Goal: Task Accomplishment & Management: Use online tool/utility

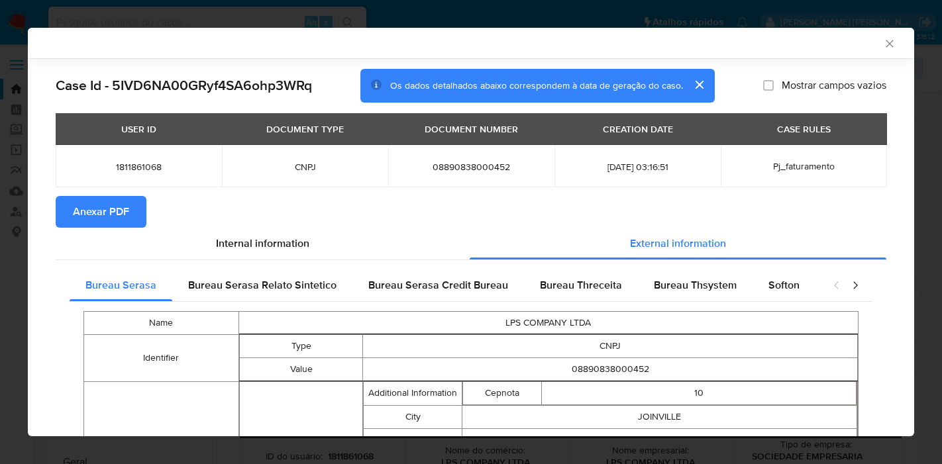
select select "10"
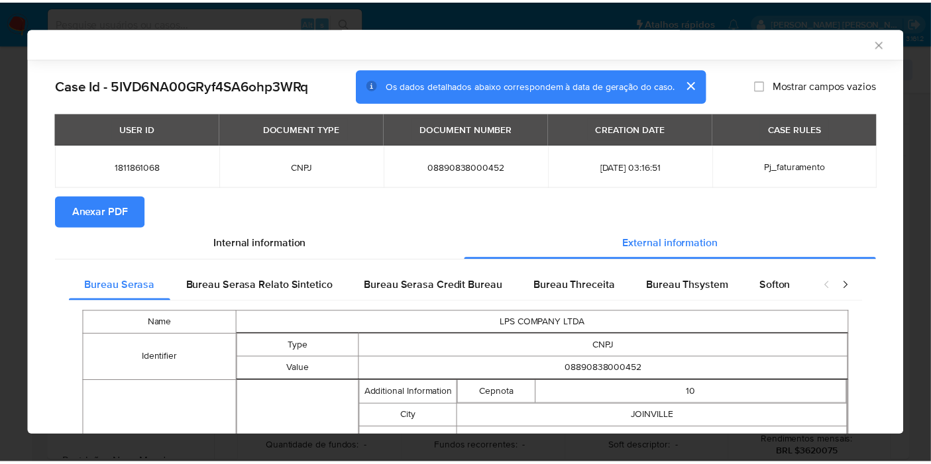
scroll to position [751, 0]
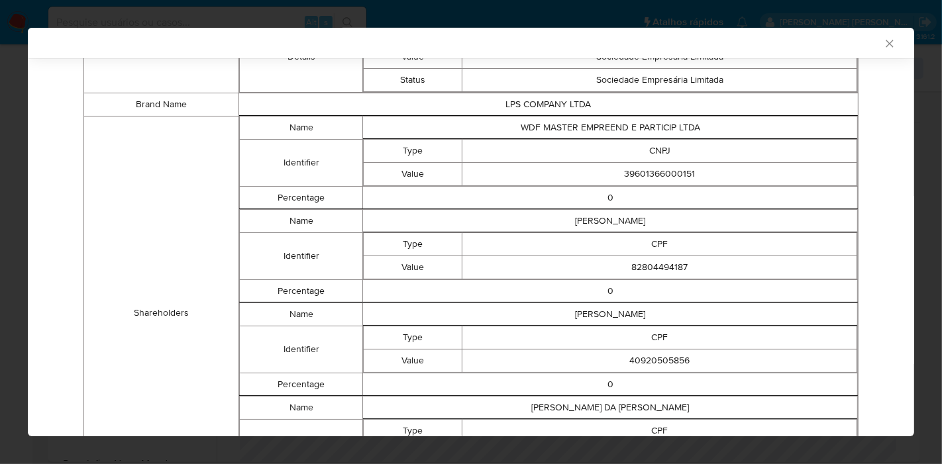
click at [883, 40] on icon "Fechar a janela" at bounding box center [889, 43] width 13 height 13
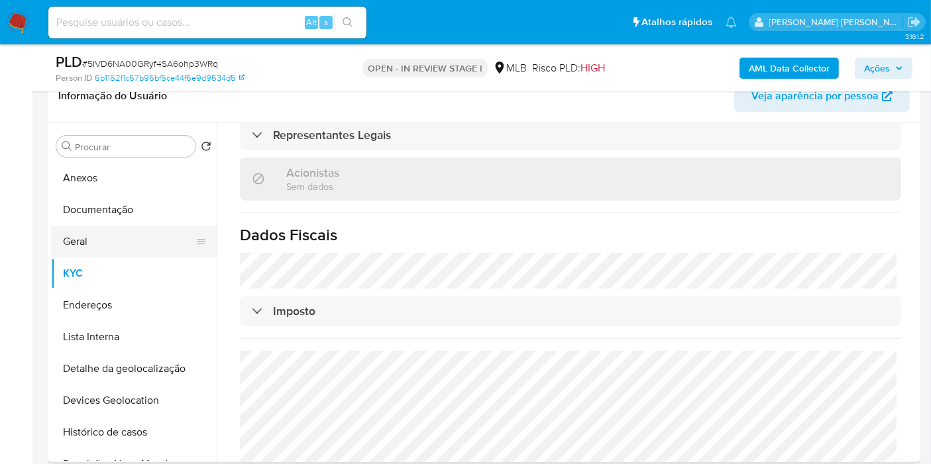
click at [127, 248] on button "Geral" at bounding box center [128, 242] width 155 height 32
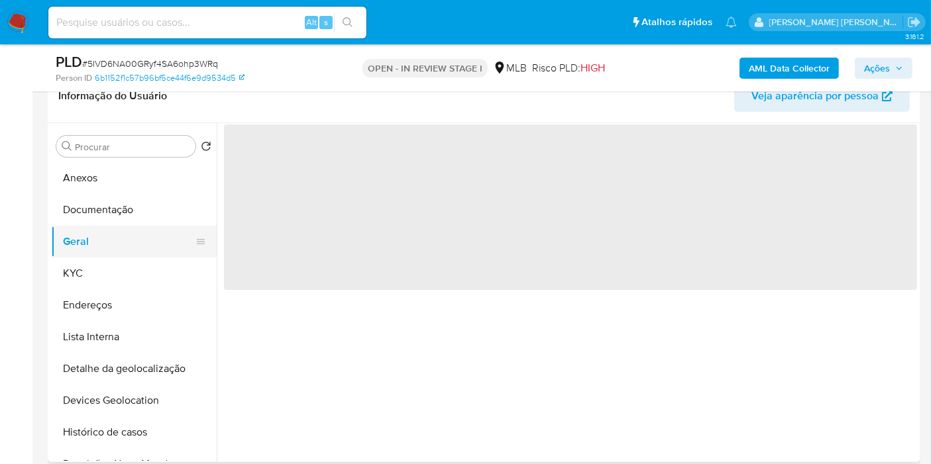
scroll to position [0, 0]
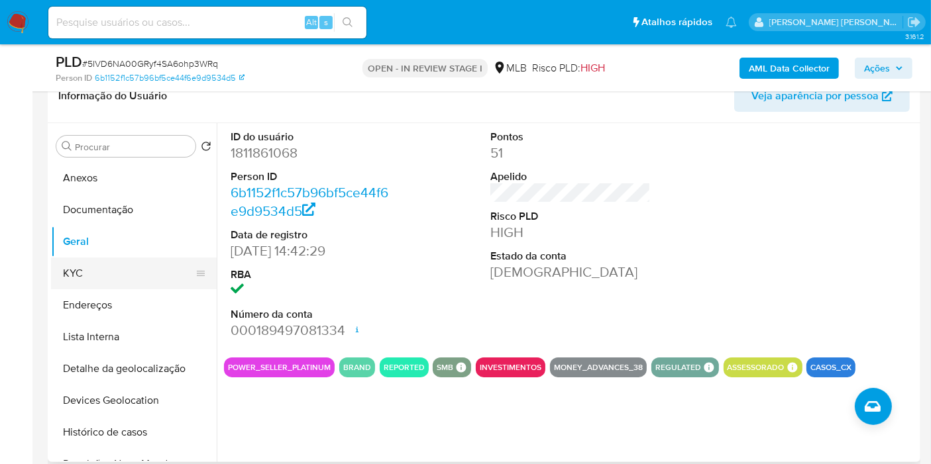
click at [105, 273] on button "KYC" at bounding box center [128, 274] width 155 height 32
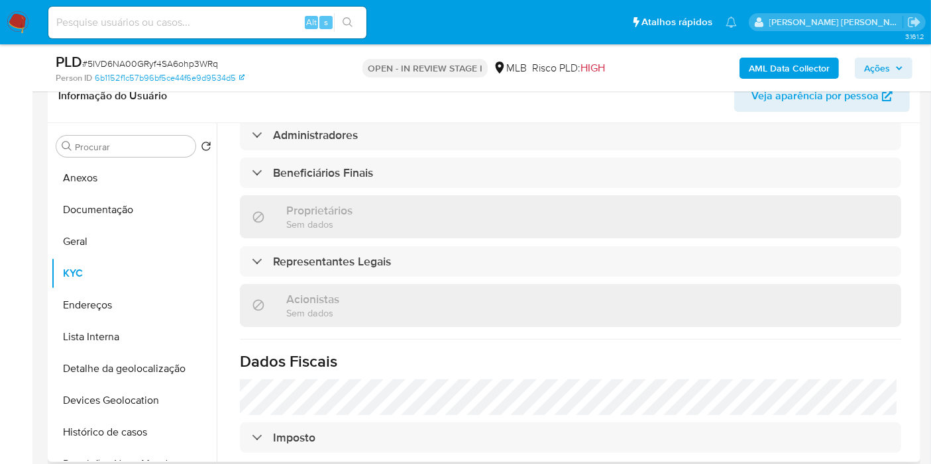
scroll to position [766, 0]
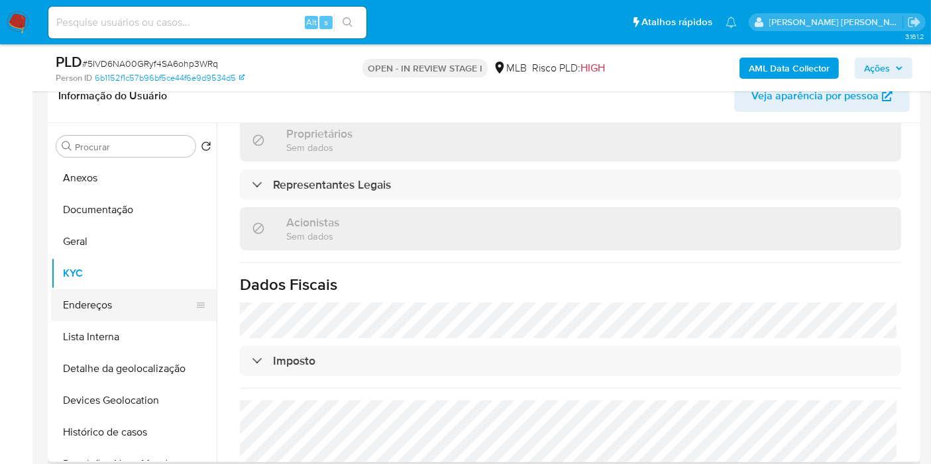
click at [128, 299] on button "Endereços" at bounding box center [128, 305] width 155 height 32
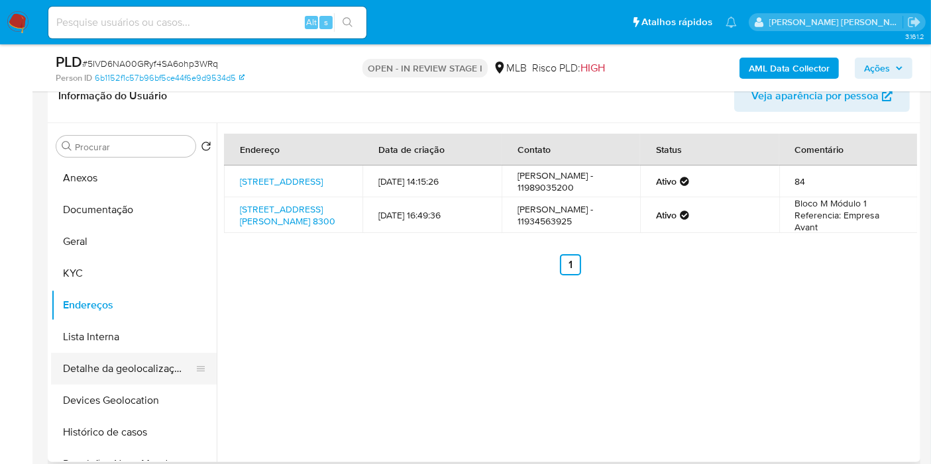
click at [97, 368] on button "Detalhe da geolocalização" at bounding box center [128, 369] width 155 height 32
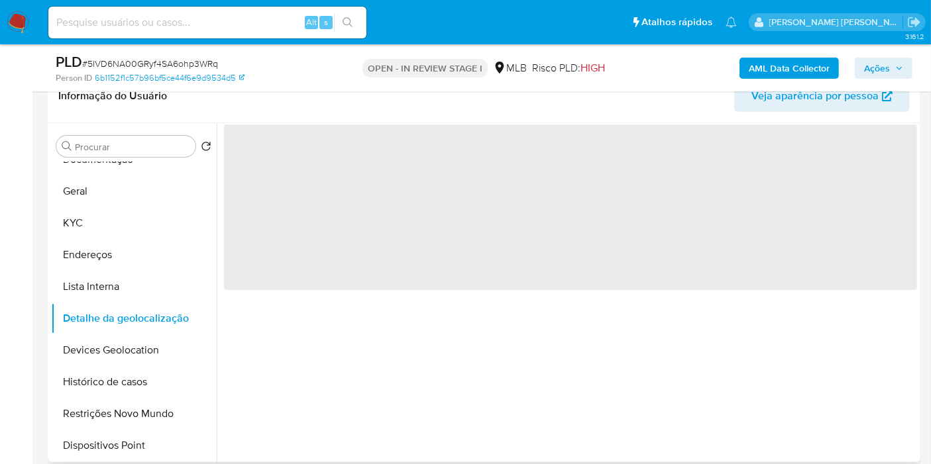
scroll to position [74, 0]
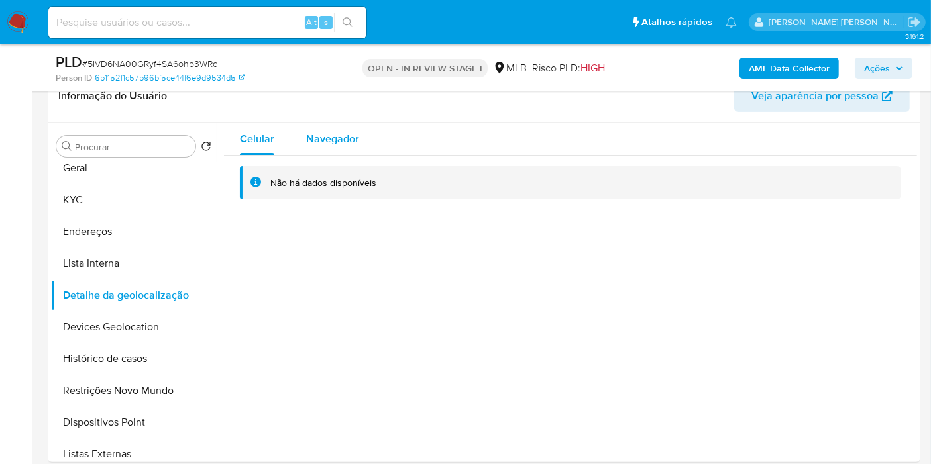
click at [356, 132] on span "Navegador" at bounding box center [332, 138] width 53 height 15
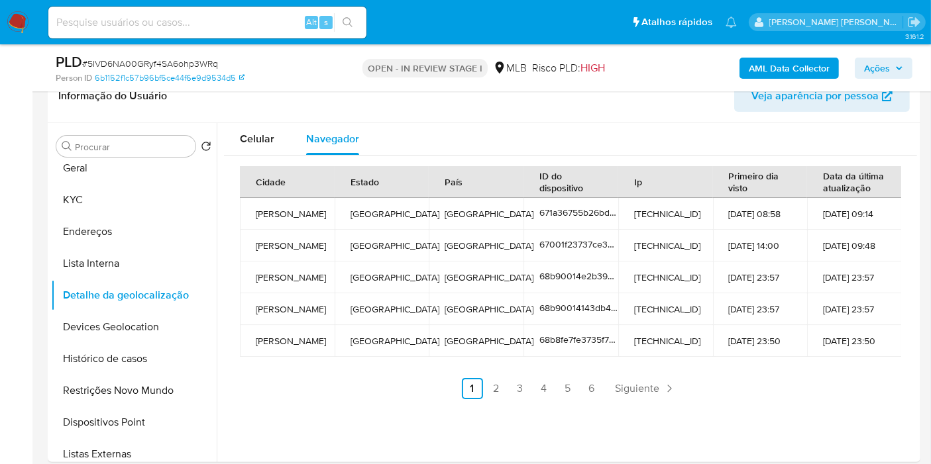
drag, startPoint x: 140, startPoint y: 329, endPoint x: 438, endPoint y: 319, distance: 298.9
click at [140, 330] on button "Devices Geolocation" at bounding box center [134, 327] width 166 height 32
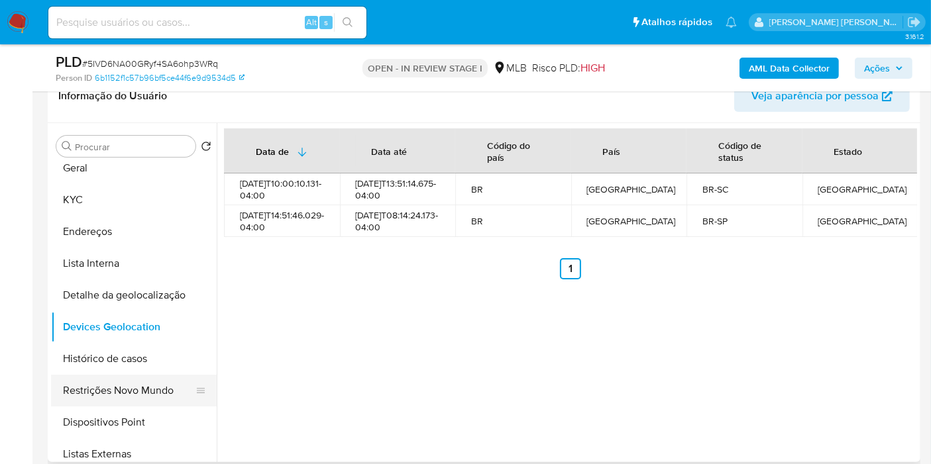
click at [150, 385] on button "Restrições Novo Mundo" at bounding box center [128, 391] width 155 height 32
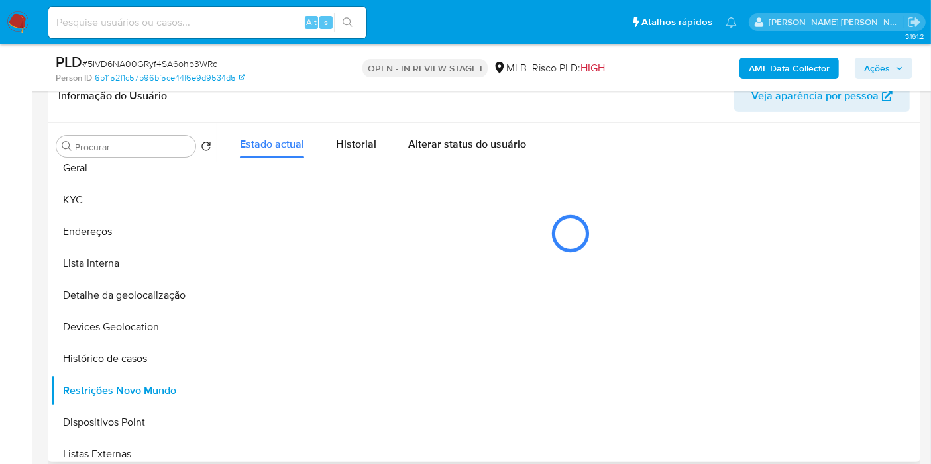
scroll to position [147, 0]
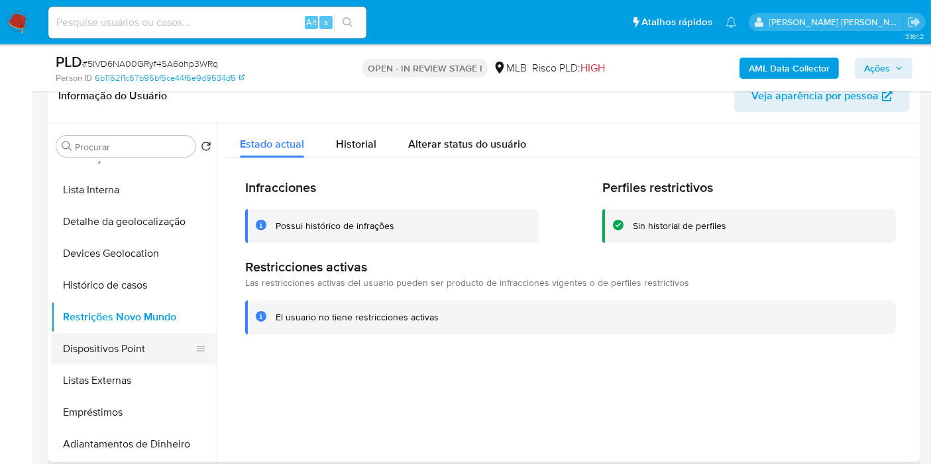
click at [131, 349] on button "Dispositivos Point" at bounding box center [128, 349] width 155 height 32
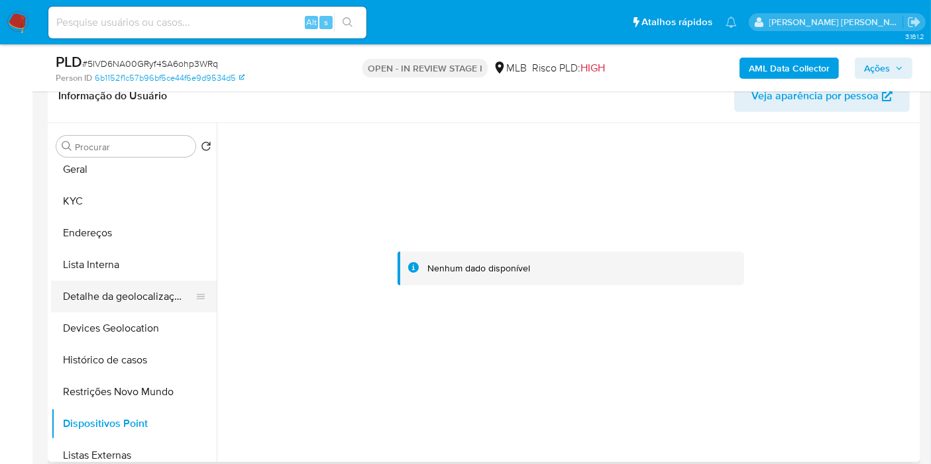
scroll to position [0, 0]
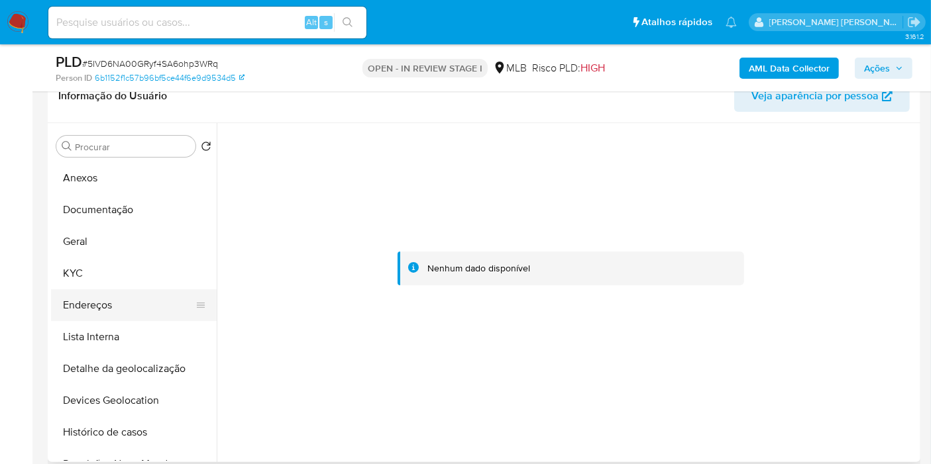
click at [117, 311] on button "Endereços" at bounding box center [128, 305] width 155 height 32
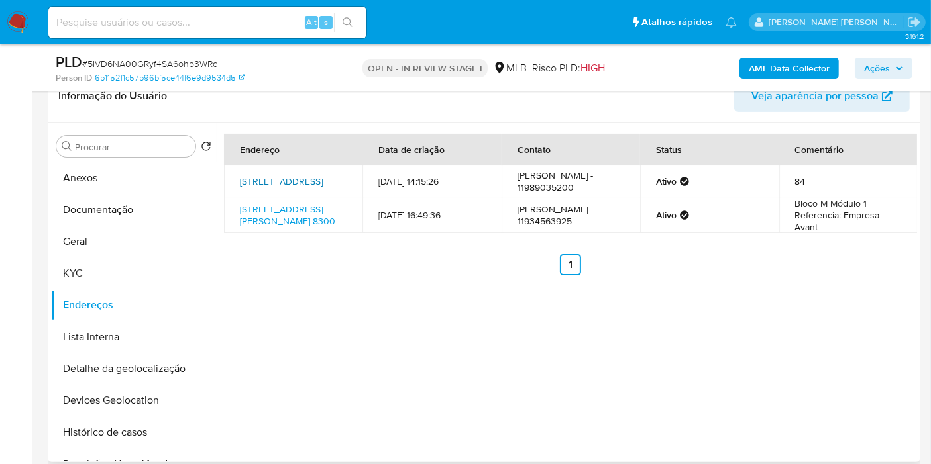
click at [298, 182] on link "Rua Augusta 561, São Paulo, São Paulo, 01305000, Brasil 561" at bounding box center [281, 181] width 83 height 13
click at [146, 272] on button "KYC" at bounding box center [128, 274] width 155 height 32
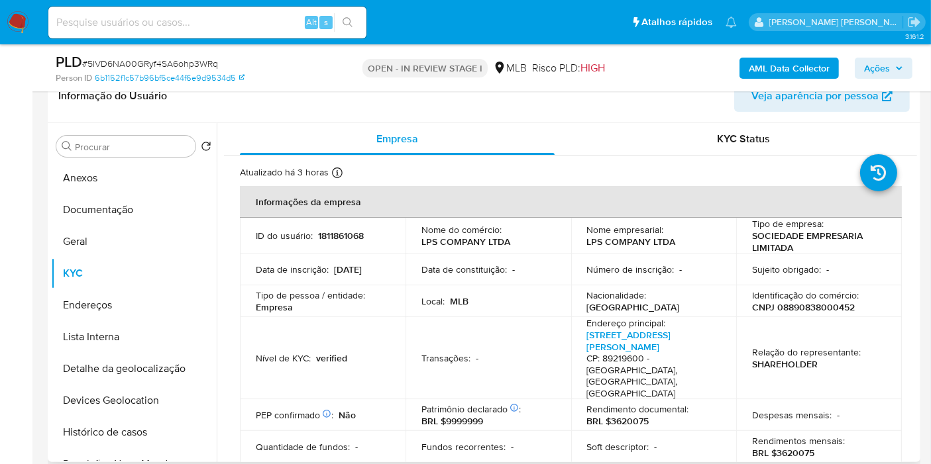
click at [834, 310] on p "CNPJ 08890838000452" at bounding box center [803, 307] width 103 height 12
copy p "08890838000452"
click at [119, 175] on button "Anexos" at bounding box center [128, 178] width 155 height 32
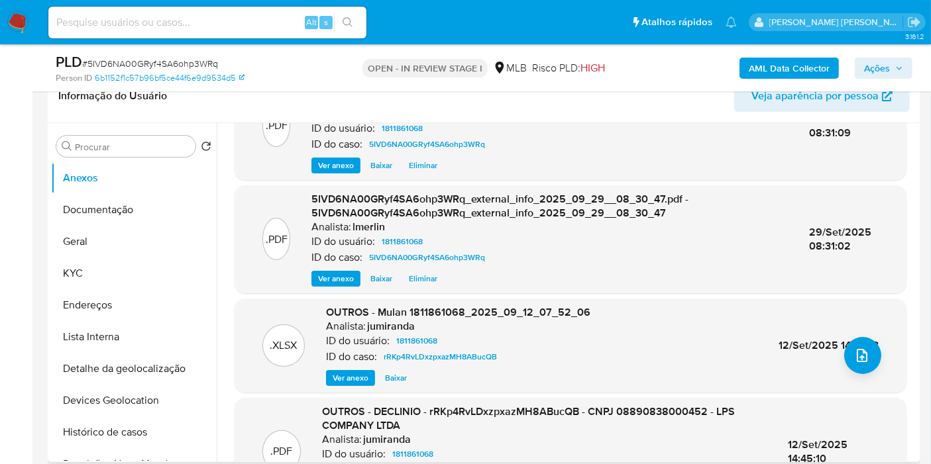
scroll to position [154, 0]
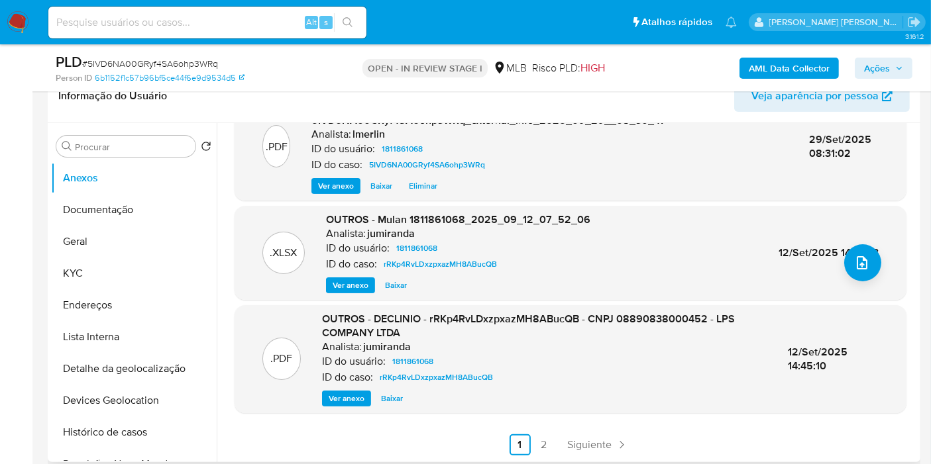
click at [356, 392] on span "Ver anexo" at bounding box center [347, 398] width 36 height 13
click at [556, 440] on ul "Anterior 1 2 Siguiente" at bounding box center [570, 444] width 672 height 21
click at [548, 440] on link "2" at bounding box center [543, 444] width 21 height 21
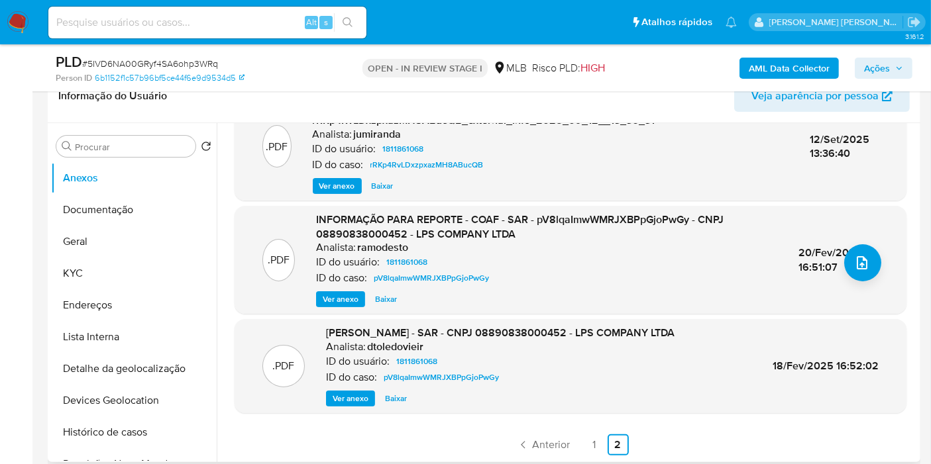
click at [334, 303] on span "Ver anexo" at bounding box center [341, 299] width 36 height 13
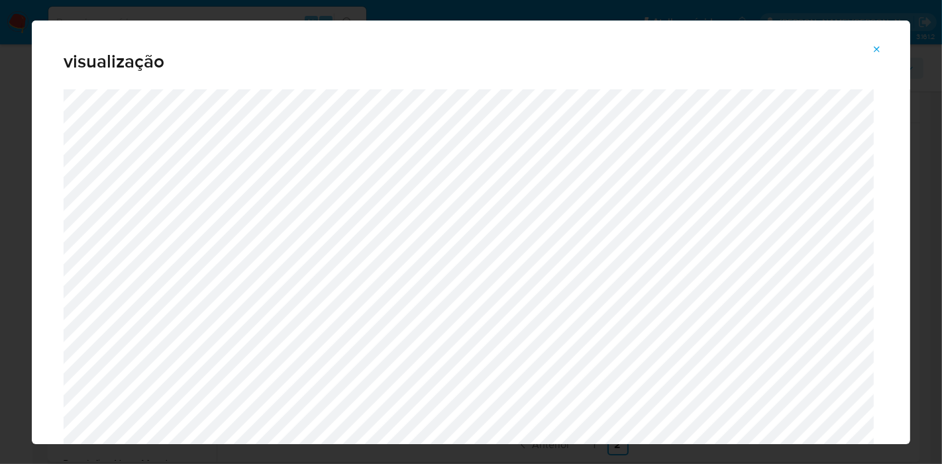
click at [886, 54] on button "Attachment preview" at bounding box center [876, 49] width 29 height 21
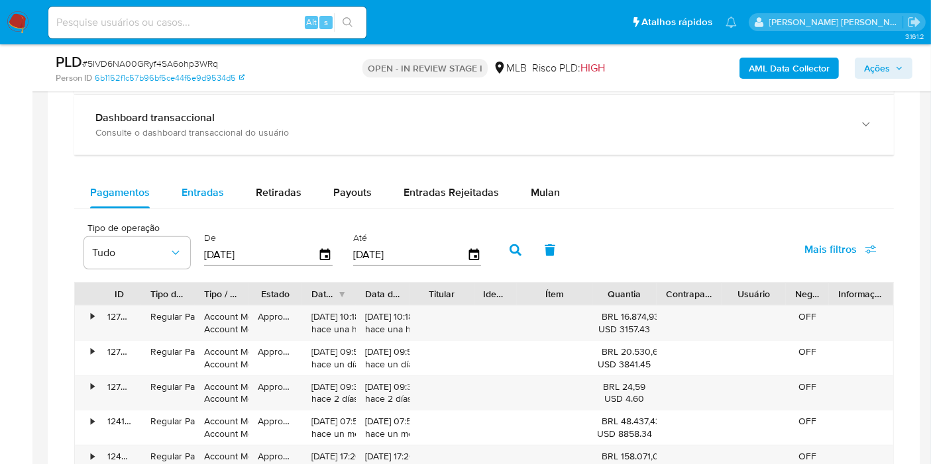
click at [199, 193] on span "Entradas" at bounding box center [202, 192] width 42 height 15
select select "10"
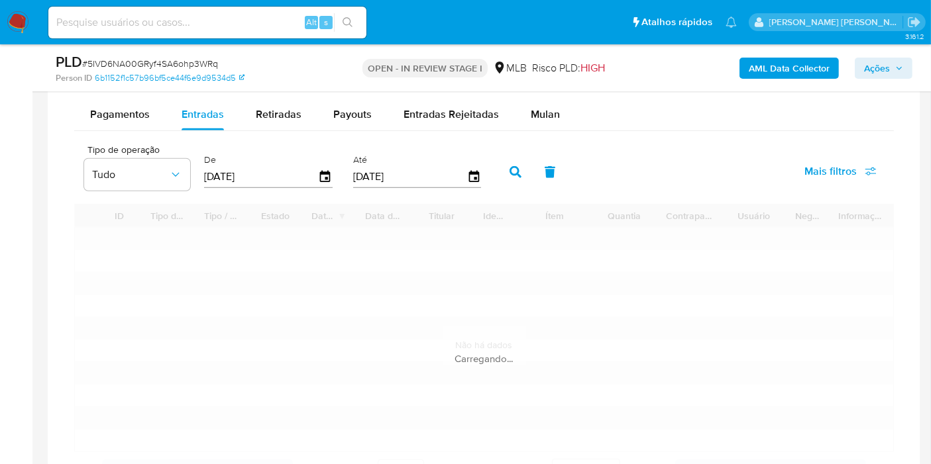
scroll to position [1177, 0]
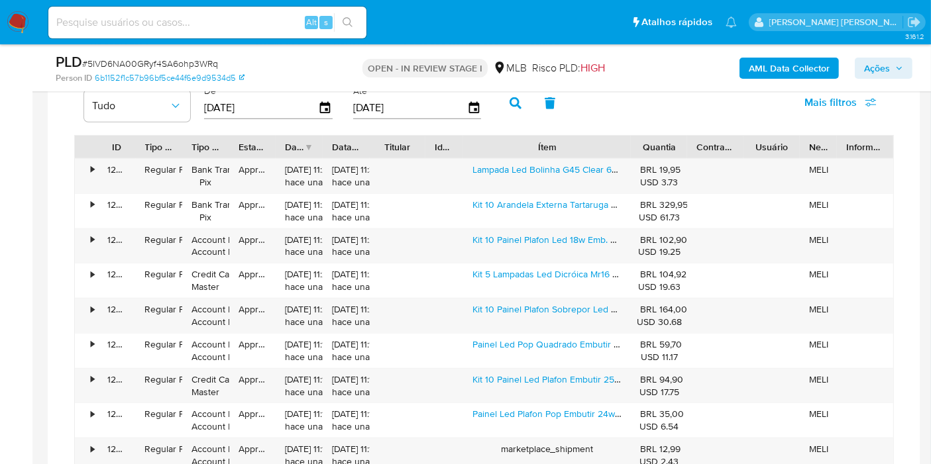
drag, startPoint x: 596, startPoint y: 150, endPoint x: 689, endPoint y: 146, distance: 92.8
click at [689, 146] on div "ID Tipo de operação Tipo / Método Estado Data de criação Data de aprovação Titu…" at bounding box center [484, 147] width 818 height 23
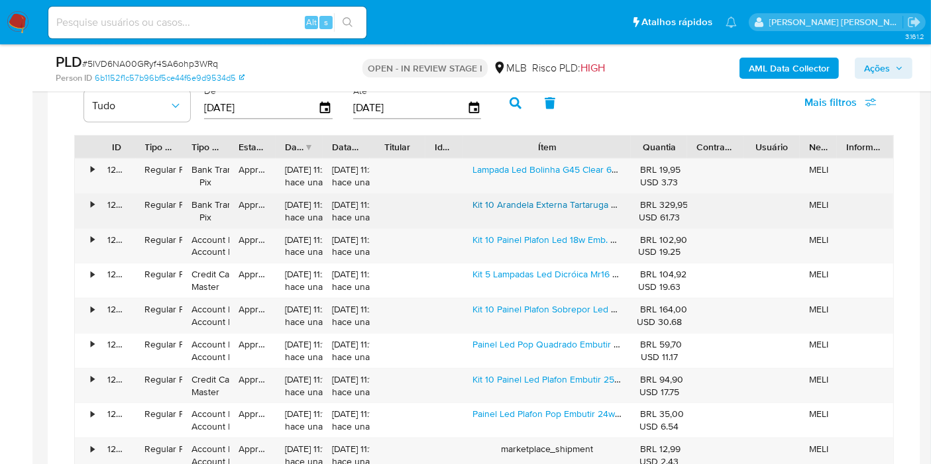
click at [540, 201] on link "Kit 10 Arandela Externa Tartaruga Led Integrado Hummer Evo 20w 3000k Luz Branco…" at bounding box center [734, 204] width 525 height 13
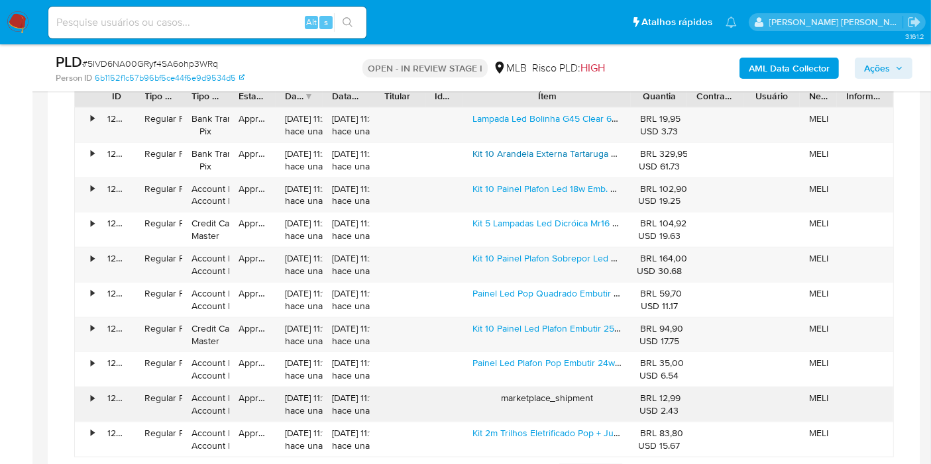
scroll to position [1250, 0]
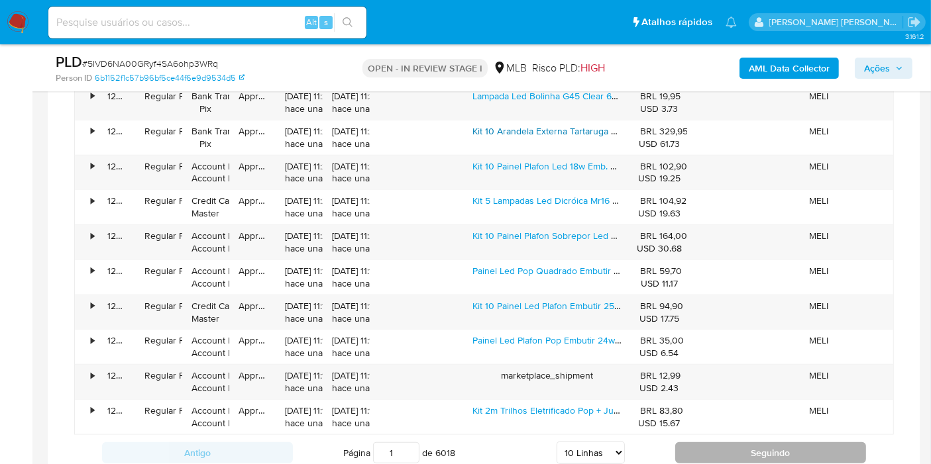
click at [748, 444] on button "Seguindo" at bounding box center [770, 452] width 191 height 21
type input "2"
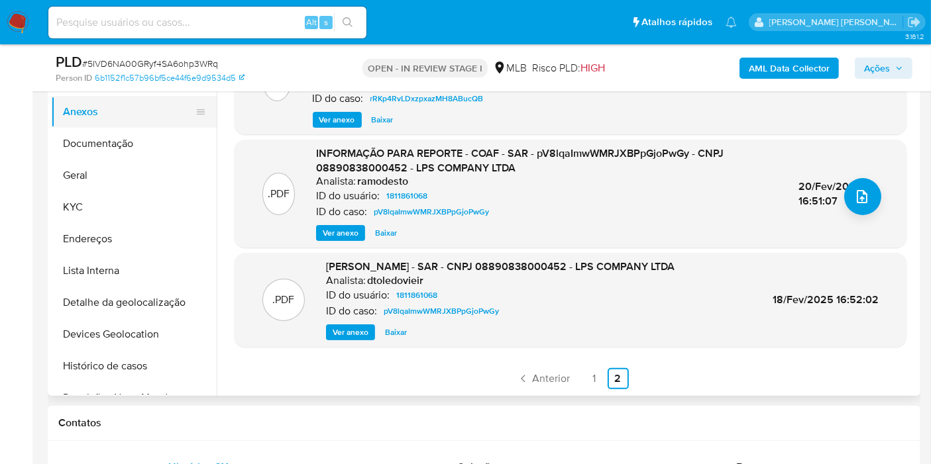
scroll to position [147, 0]
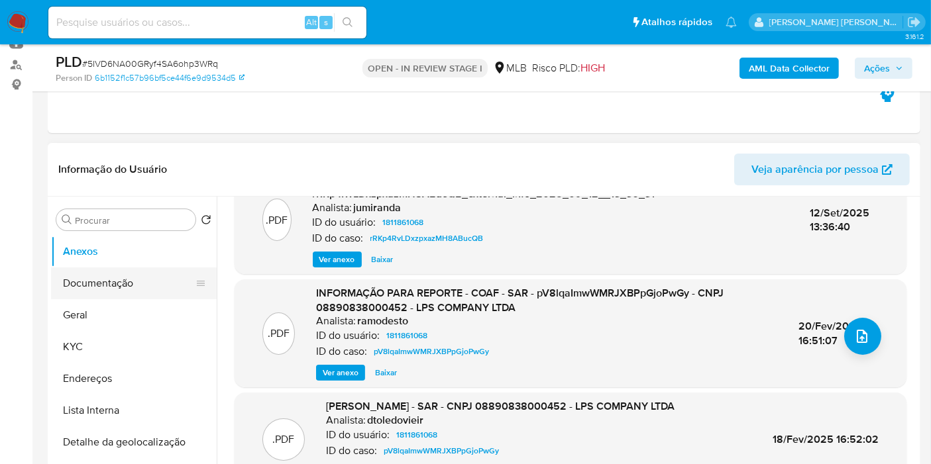
click at [136, 280] on button "Documentação" at bounding box center [128, 284] width 155 height 32
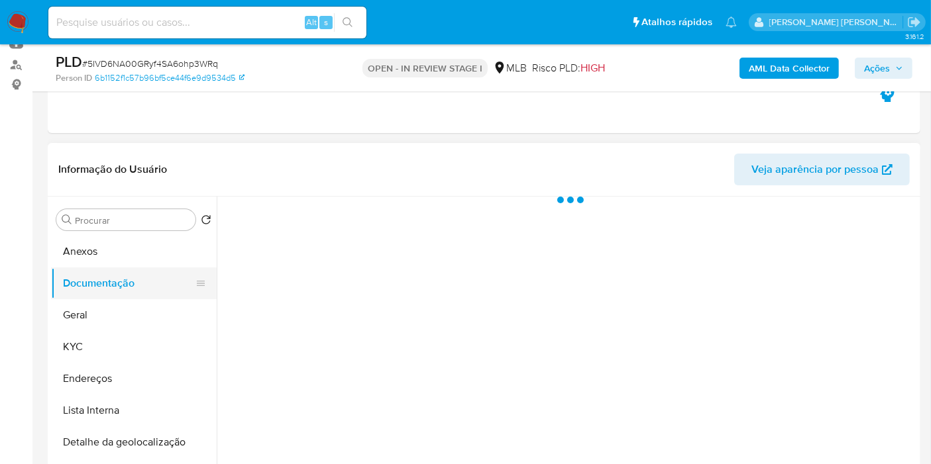
scroll to position [0, 0]
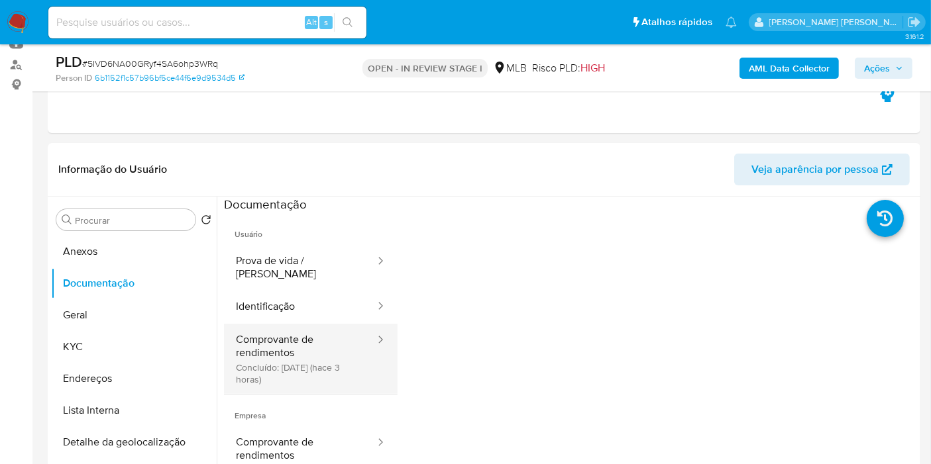
click at [306, 347] on button "Comprovante de rendimentos Concluído: 29/09/2025 (hace 3 horas)" at bounding box center [300, 359] width 152 height 70
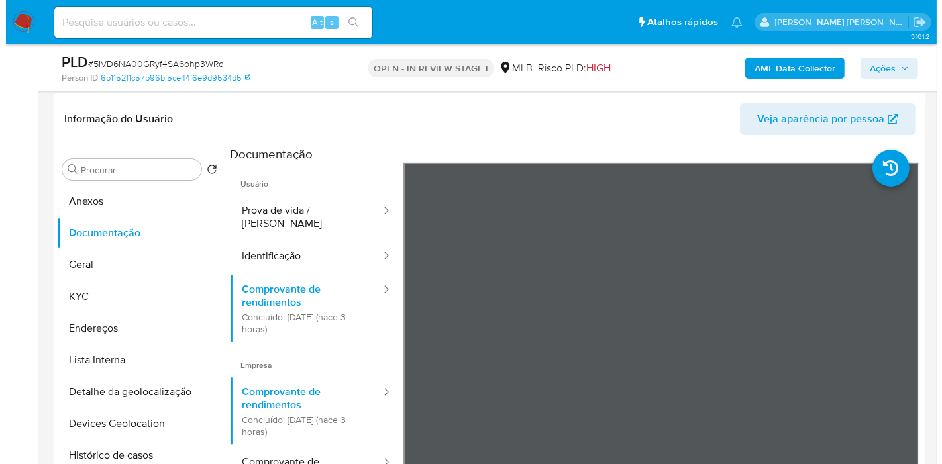
scroll to position [221, 0]
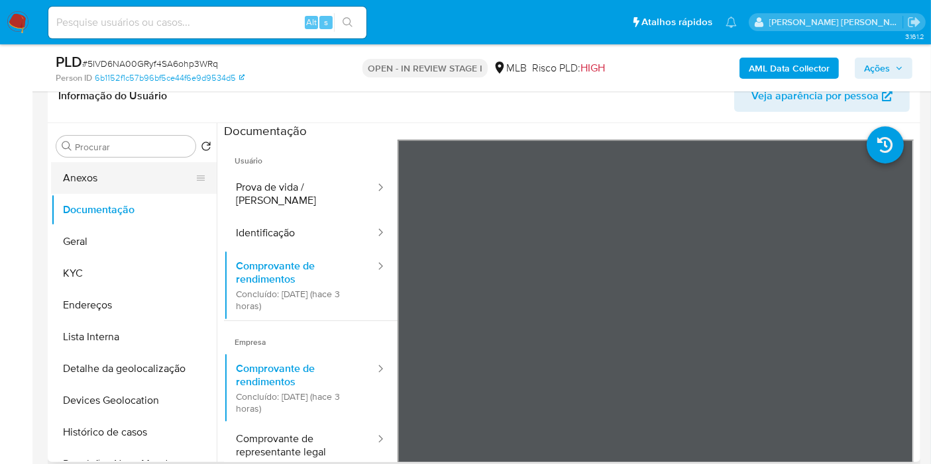
click at [160, 184] on button "Anexos" at bounding box center [128, 178] width 155 height 32
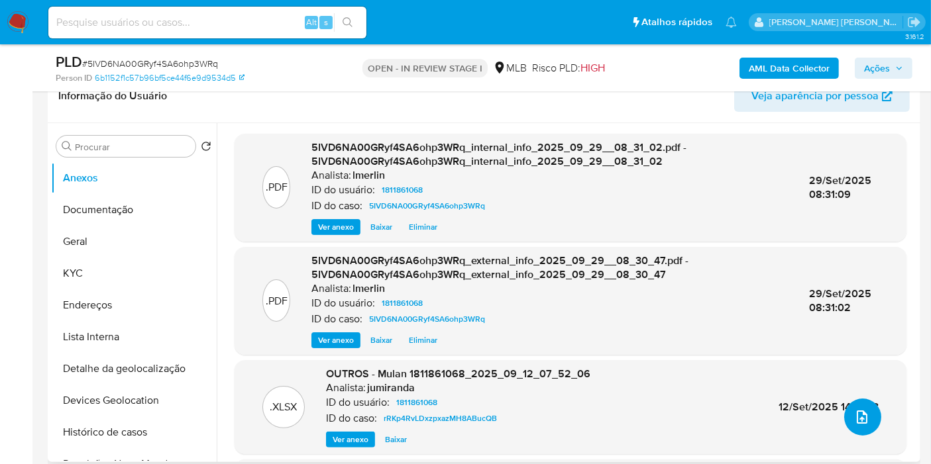
click at [854, 414] on icon "upload-file" at bounding box center [862, 417] width 16 height 16
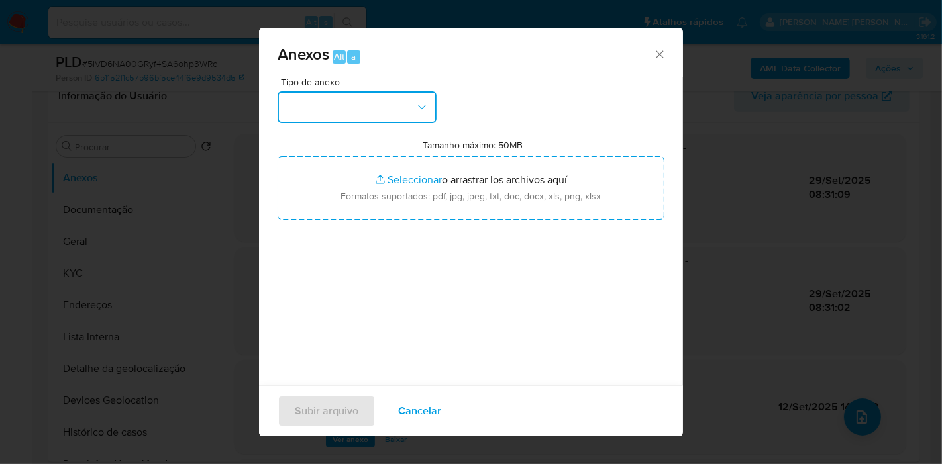
click at [403, 107] on button "button" at bounding box center [357, 107] width 159 height 32
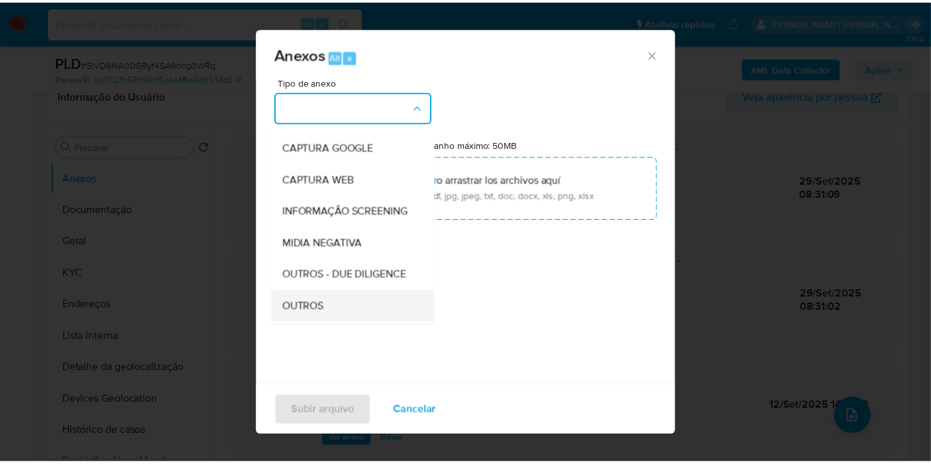
scroll to position [147, 0]
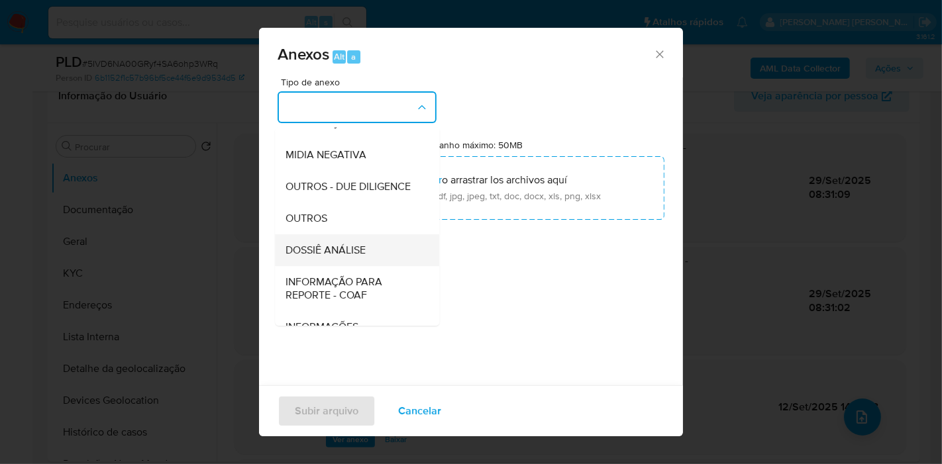
click at [362, 264] on div "DOSSIÊ ANÁLISE" at bounding box center [352, 250] width 135 height 32
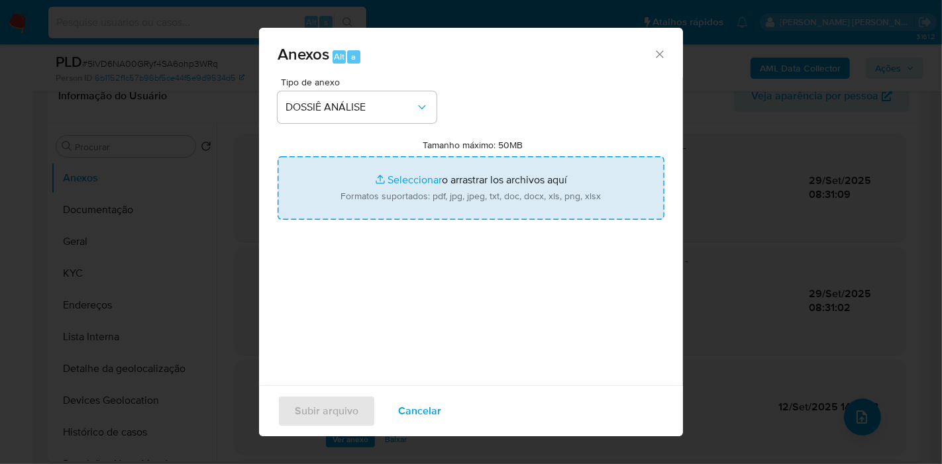
click at [480, 162] on input "Tamanho máximo: 50MB Seleccionar archivos" at bounding box center [471, 188] width 387 height 64
type input "C:\fakepath\Declínio - 5IVD6NA00GRyf4SA6ohp3WRq - CNPJ 08890838000452 - LPS COM…"
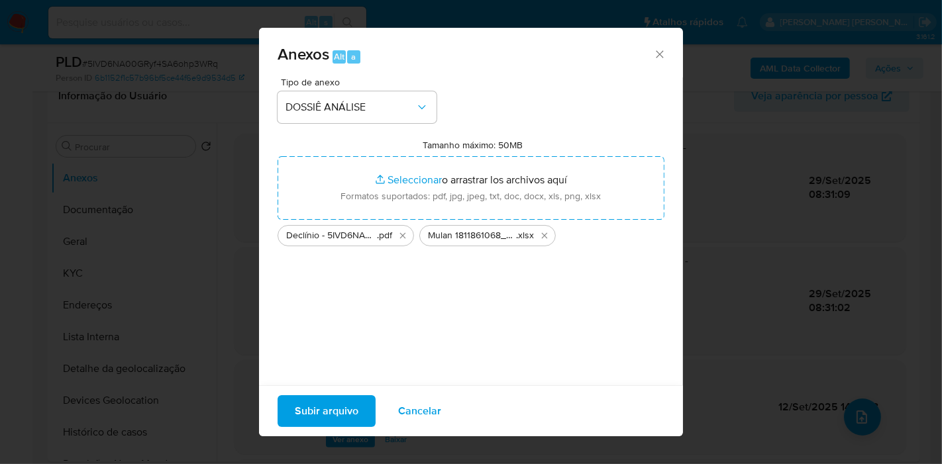
click at [330, 413] on span "Subir arquivo" at bounding box center [327, 411] width 64 height 29
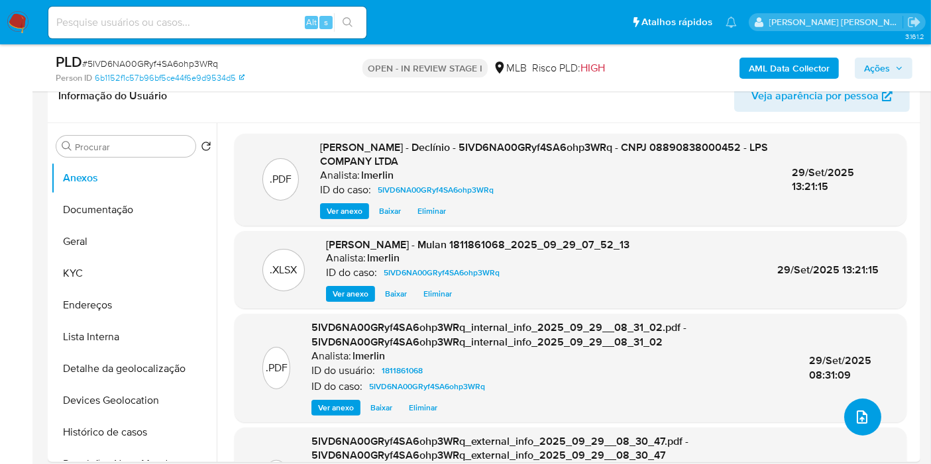
scroll to position [0, 0]
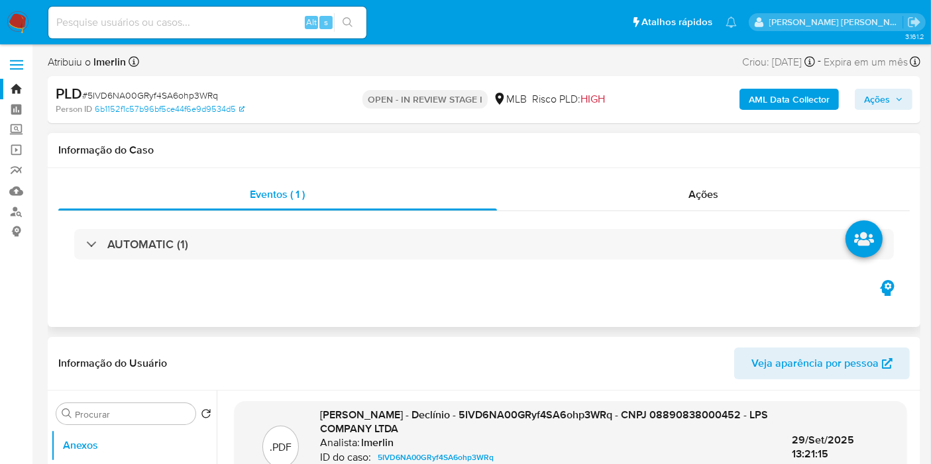
click at [760, 215] on div "AUTOMATIC (1)" at bounding box center [483, 244] width 851 height 66
click at [762, 187] on div "Ações" at bounding box center [703, 195] width 413 height 32
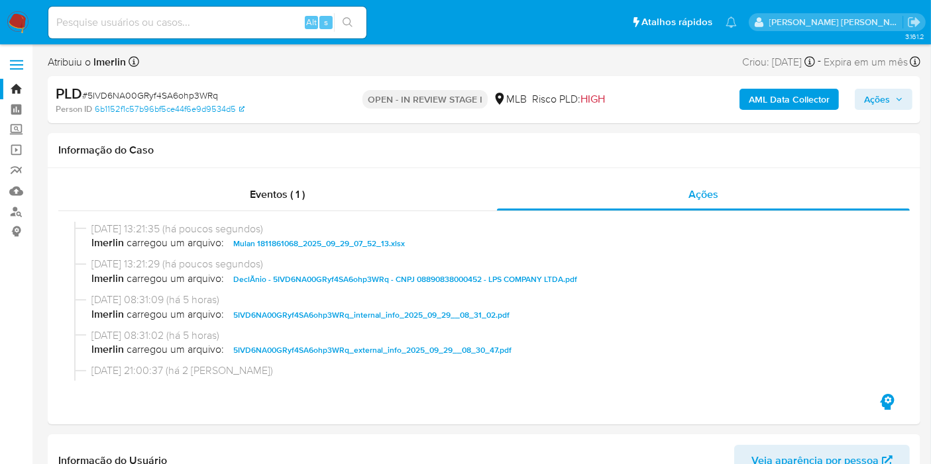
click at [886, 98] on span "Ações" at bounding box center [877, 99] width 26 height 21
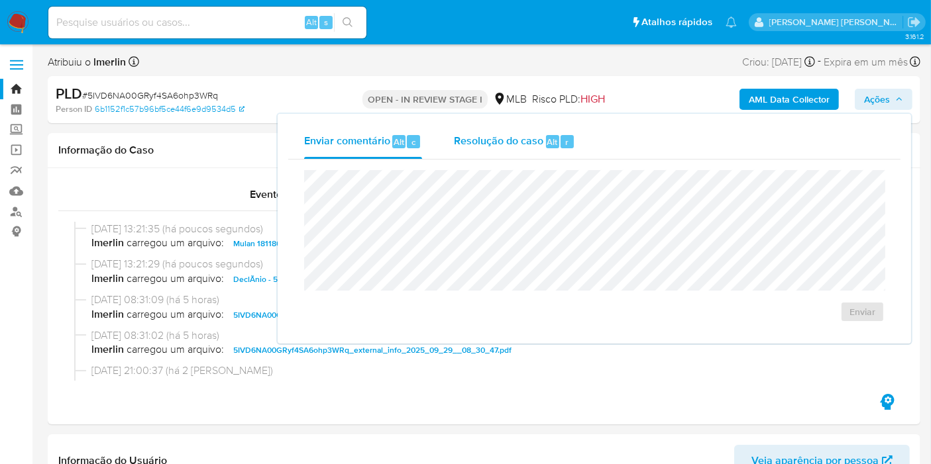
click at [552, 139] on span "Alt" at bounding box center [552, 142] width 11 height 13
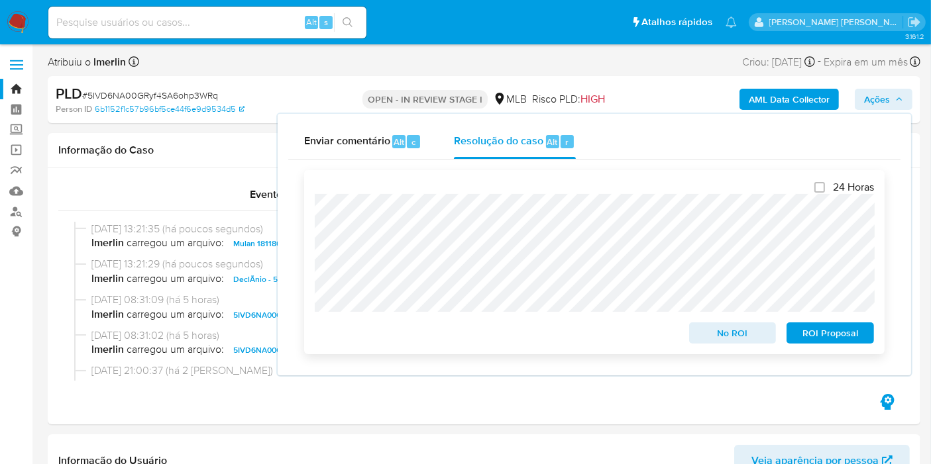
click at [721, 342] on span "No ROI" at bounding box center [732, 333] width 69 height 19
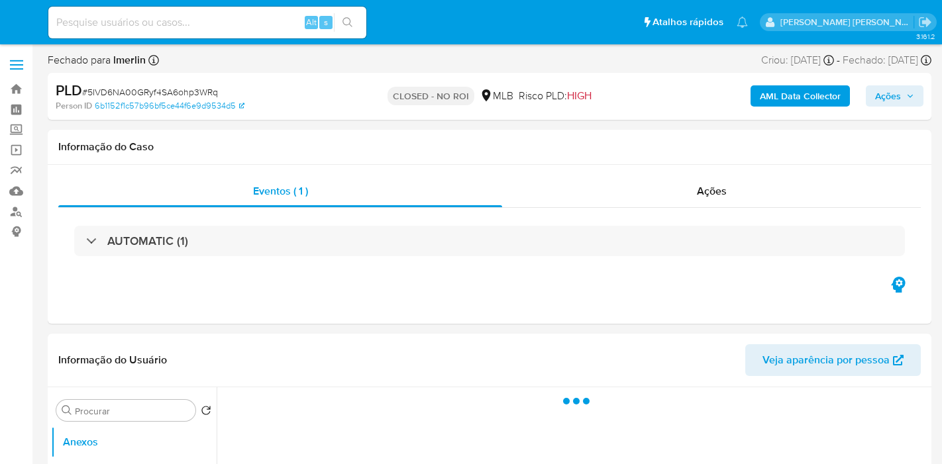
select select "10"
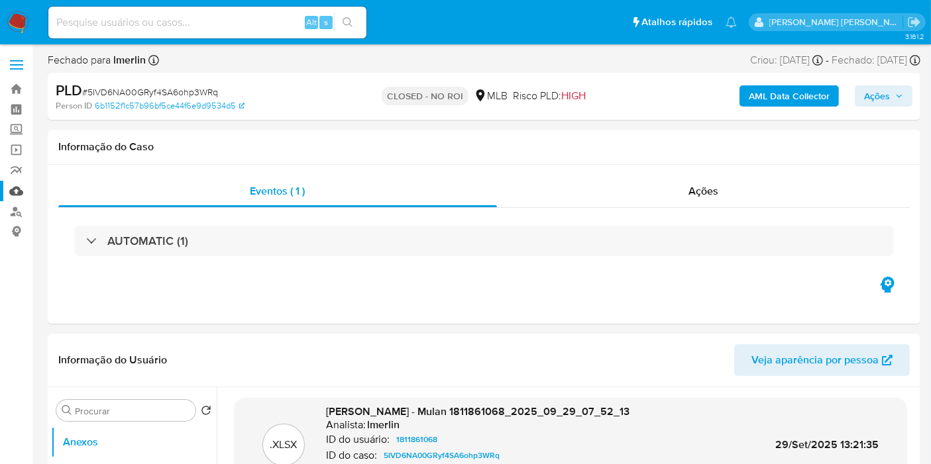
click at [20, 190] on link "Mulan" at bounding box center [79, 191] width 158 height 21
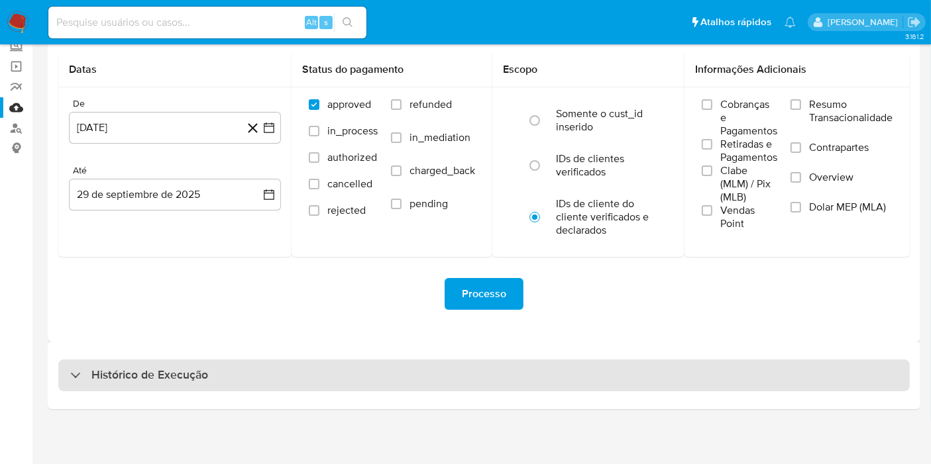
click at [268, 373] on div "Histórico de Execução" at bounding box center [483, 376] width 851 height 32
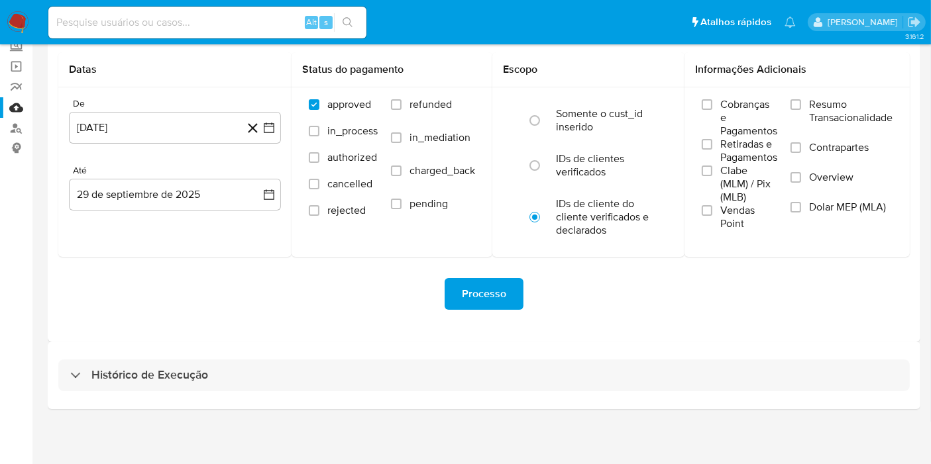
select select "10"
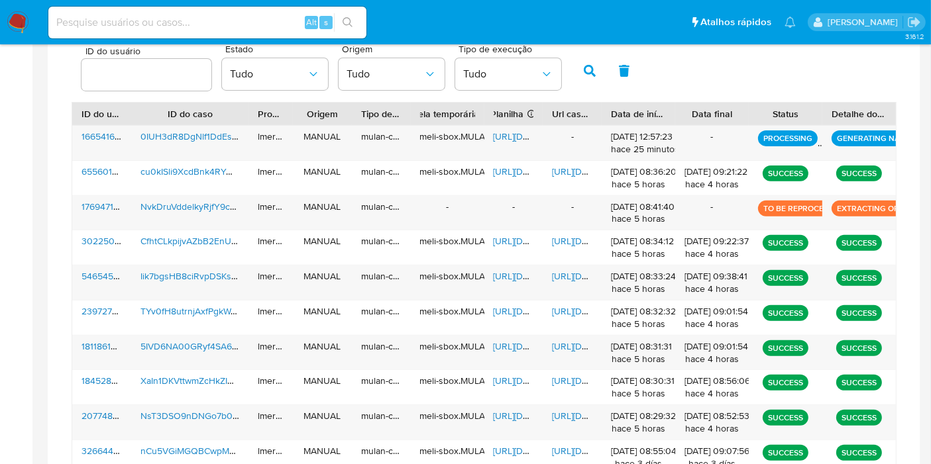
scroll to position [452, 0]
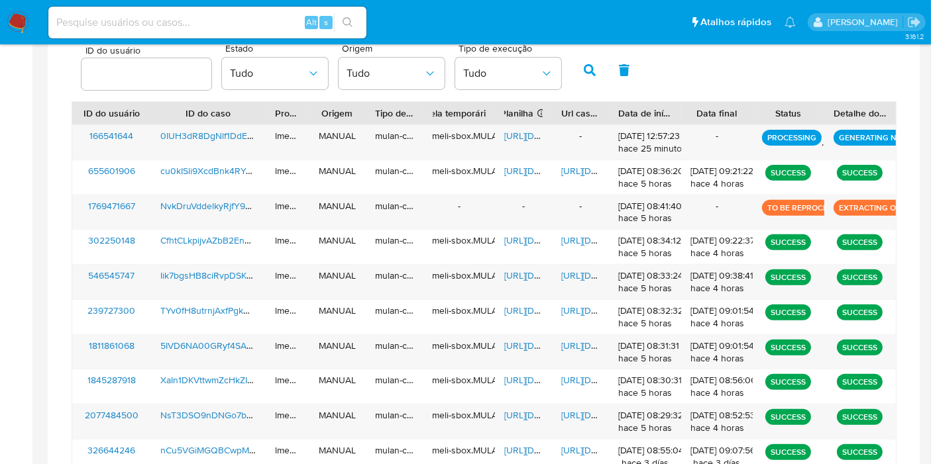
drag, startPoint x: 127, startPoint y: 111, endPoint x: 160, endPoint y: 111, distance: 33.8
click at [160, 111] on div at bounding box center [151, 113] width 24 height 23
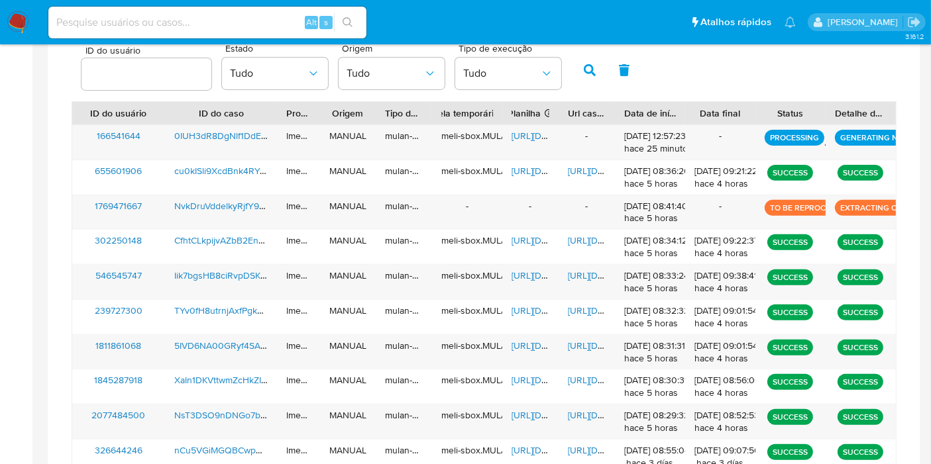
click at [199, 31] on div "Alt s" at bounding box center [207, 23] width 318 height 32
paste input "NvkDruVddelkyRjfY9c5USvW"
click at [206, 23] on input at bounding box center [207, 22] width 318 height 17
type input "NvkDruVddelkyRjfY9c5USvW"
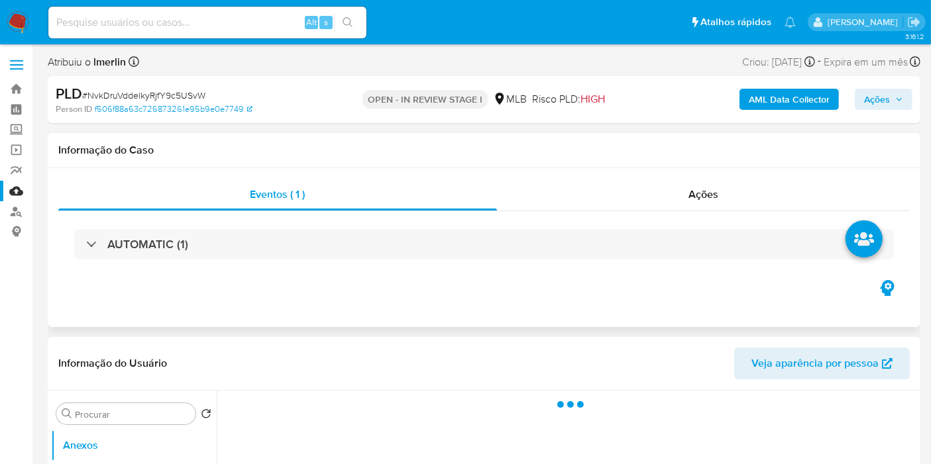
select select "10"
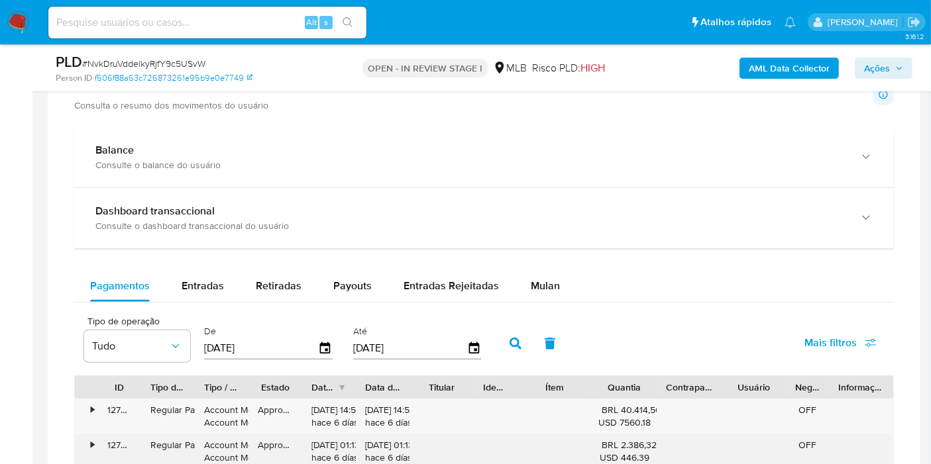
scroll to position [1103, 0]
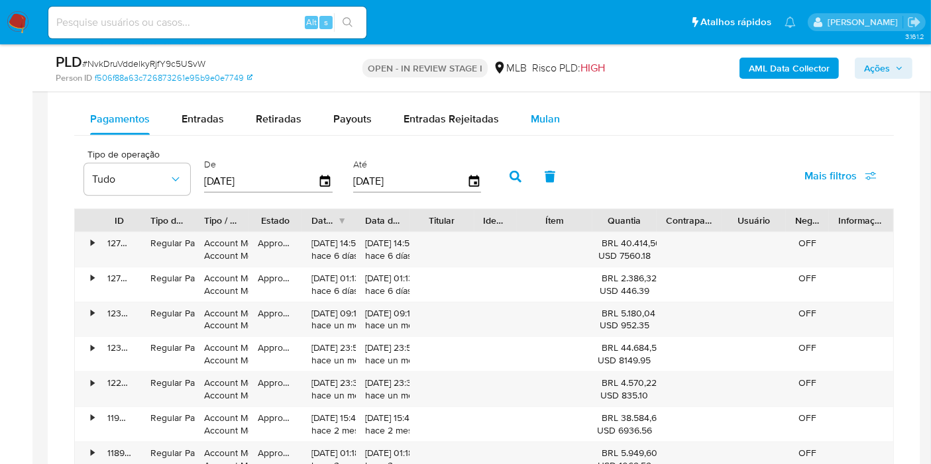
click at [542, 119] on span "Mulan" at bounding box center [545, 118] width 29 height 15
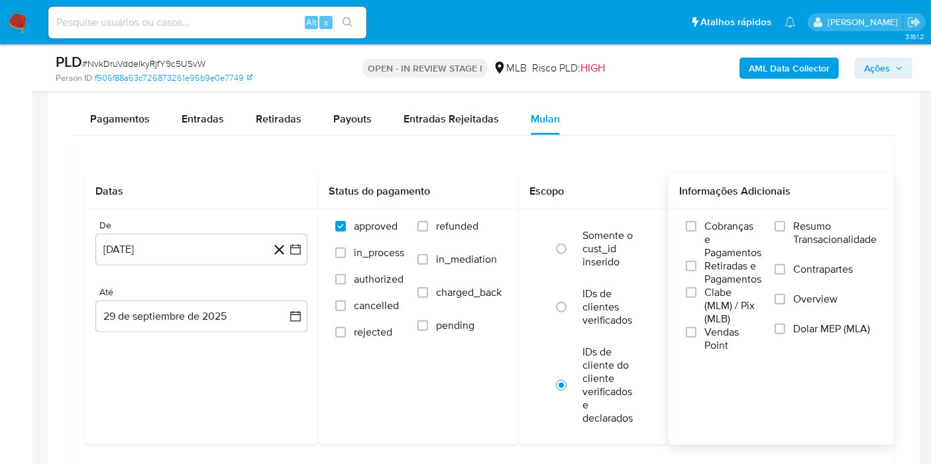
click at [842, 237] on span "Resumo Transacionalidade" at bounding box center [834, 233] width 83 height 26
click at [785, 232] on input "Resumo Transacionalidade" at bounding box center [779, 226] width 11 height 11
click at [301, 248] on icon "button" at bounding box center [295, 249] width 13 height 13
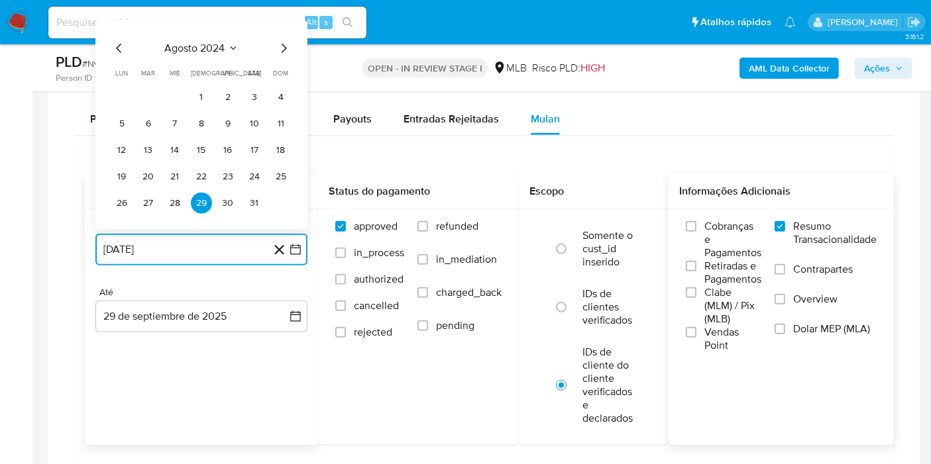
click at [236, 44] on icon "Seleccionar mes y año" at bounding box center [233, 48] width 11 height 11
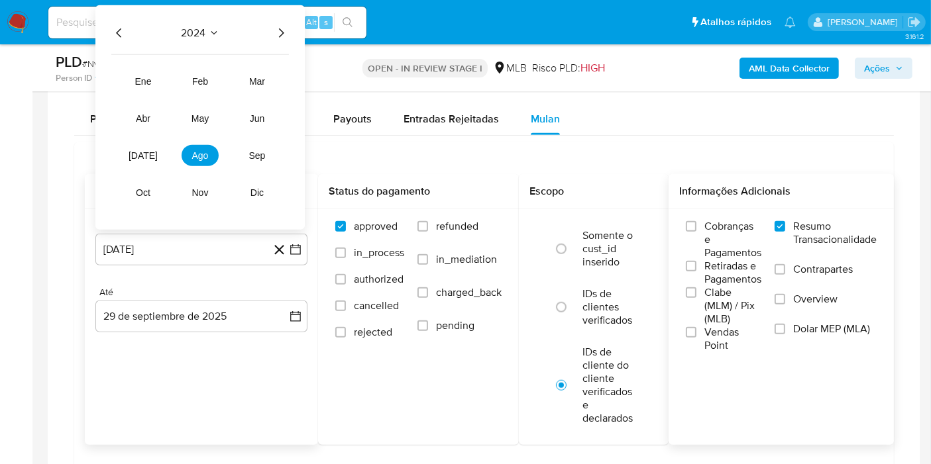
click at [274, 27] on icon "Año siguiente" at bounding box center [281, 33] width 16 height 16
click at [197, 150] on span "ago" at bounding box center [200, 155] width 17 height 11
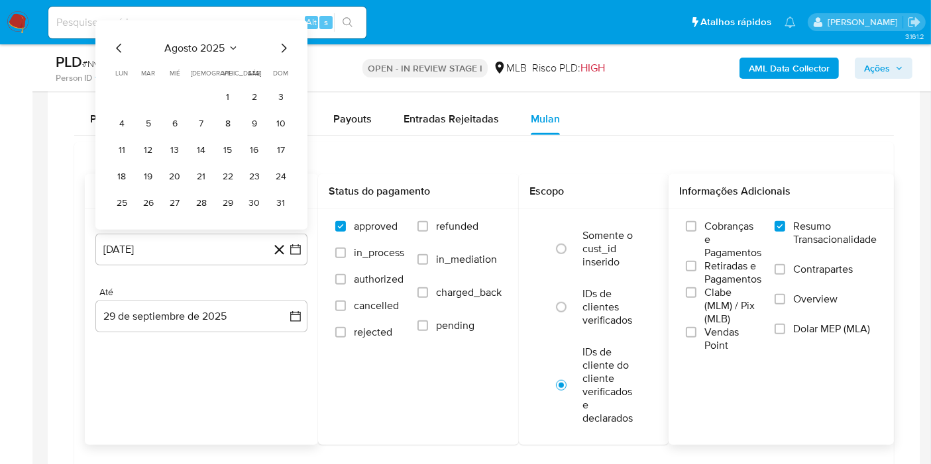
drag, startPoint x: 222, startPoint y: 92, endPoint x: 264, endPoint y: 273, distance: 185.7
click at [223, 92] on button "1" at bounding box center [227, 97] width 21 height 21
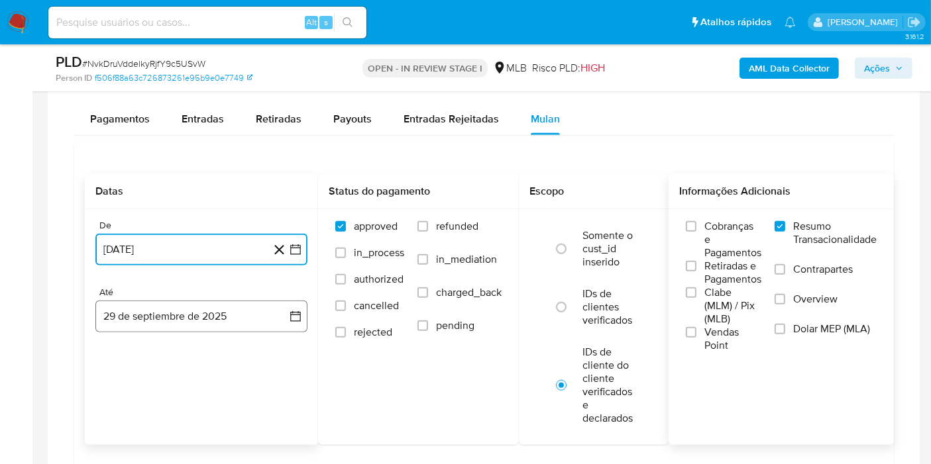
click at [285, 321] on button "29 de septiembre de 2025" at bounding box center [201, 317] width 212 height 32
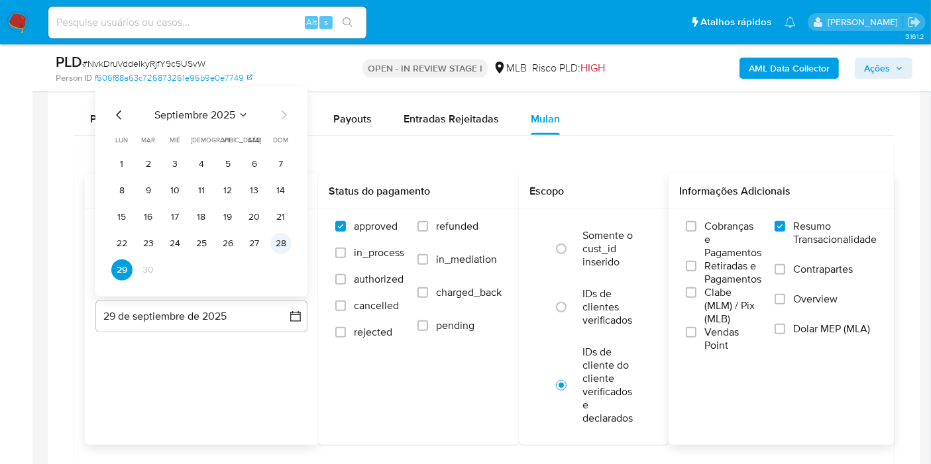
click at [280, 235] on button "28" at bounding box center [280, 243] width 21 height 21
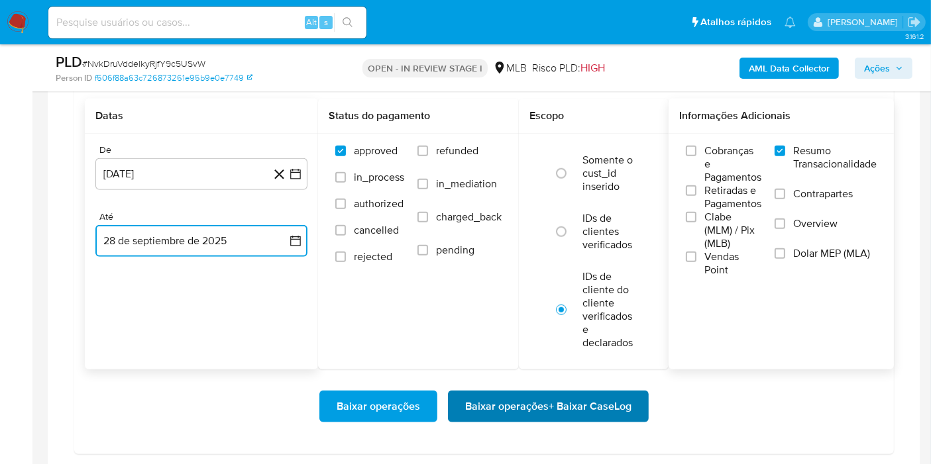
scroll to position [1250, 0]
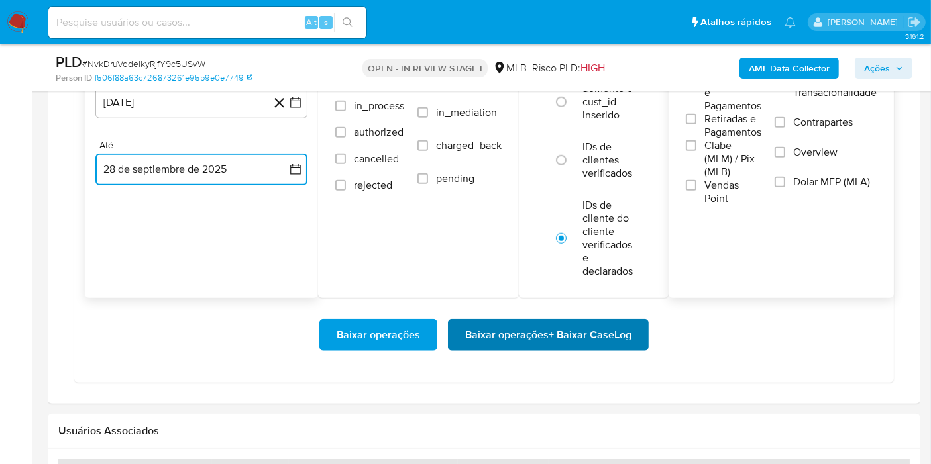
click at [556, 336] on span "Baixar operações + Baixar CaseLog" at bounding box center [548, 335] width 166 height 29
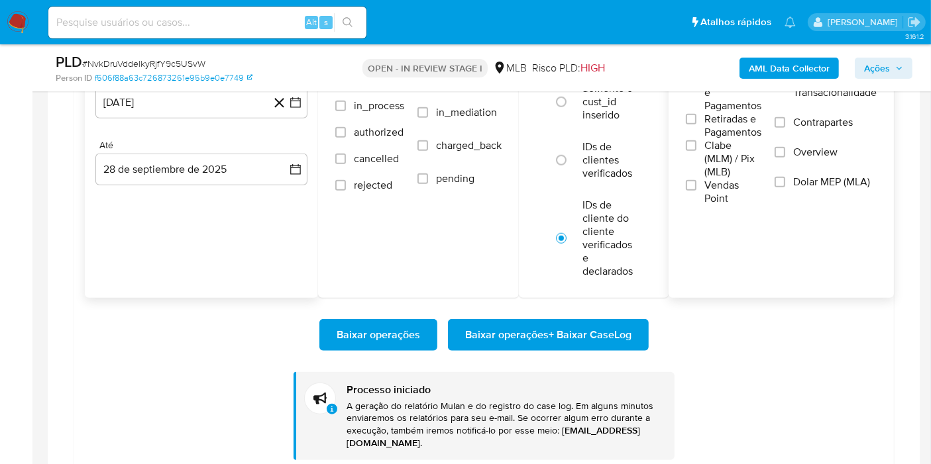
click at [269, 14] on input at bounding box center [207, 22] width 318 height 17
paste input "TYv0fH8utrnjAxfPgkWobJax"
type input "TYv0fH8utrnjAxfPgkWobJax"
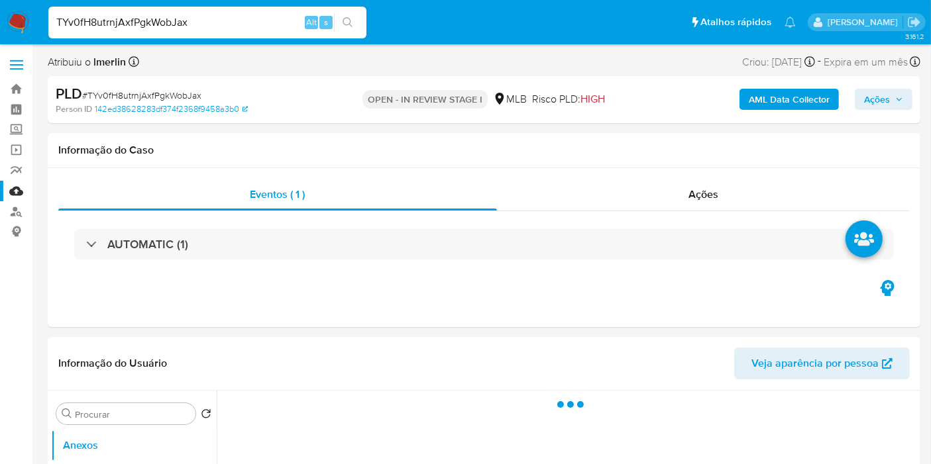
select select "10"
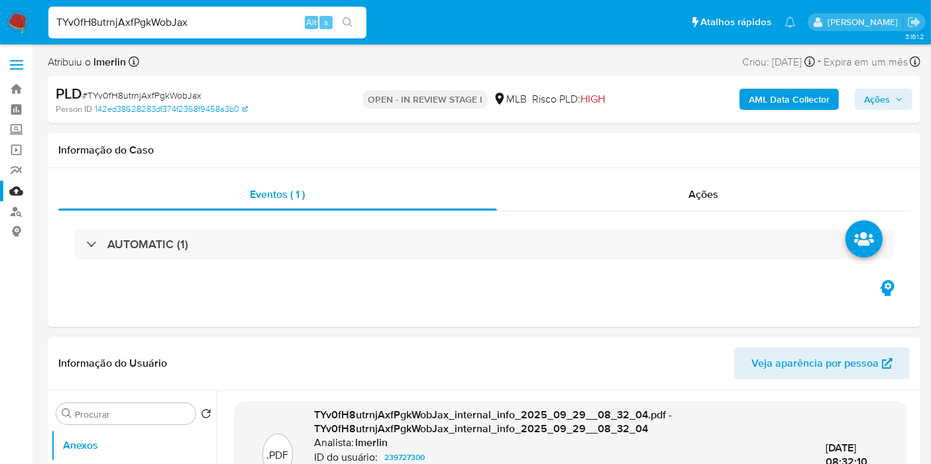
scroll to position [147, 0]
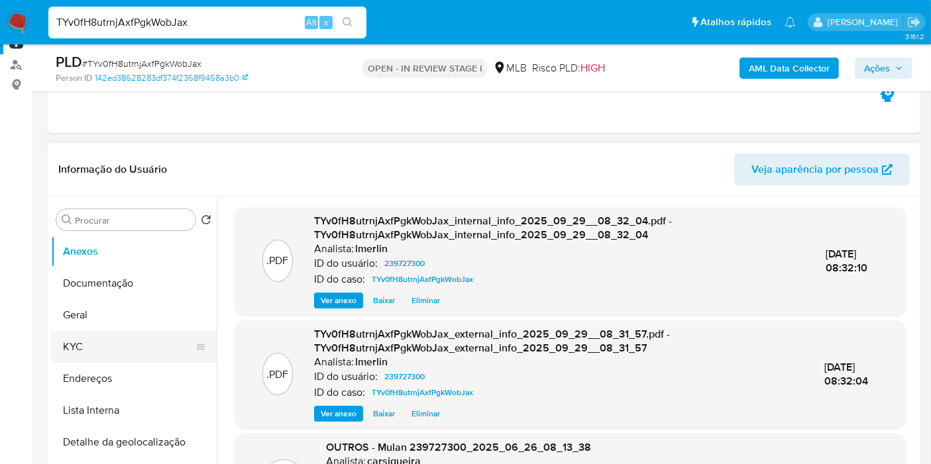
click at [100, 349] on button "KYC" at bounding box center [128, 347] width 155 height 32
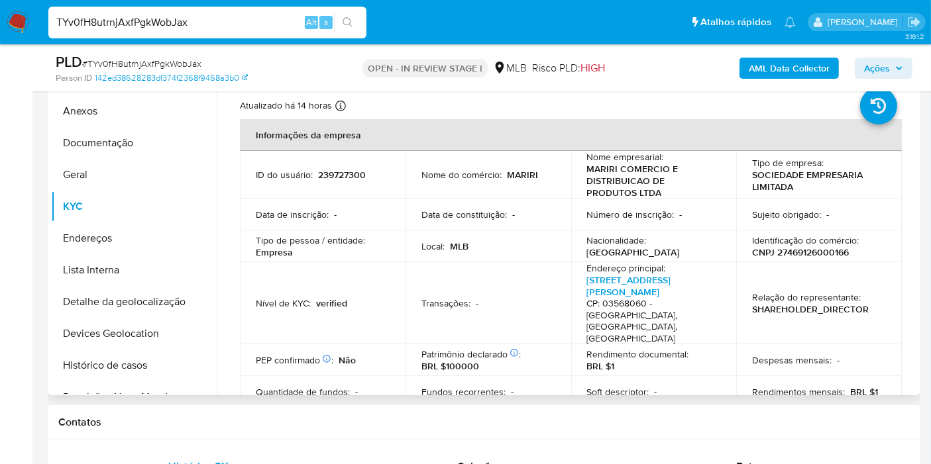
scroll to position [294, 0]
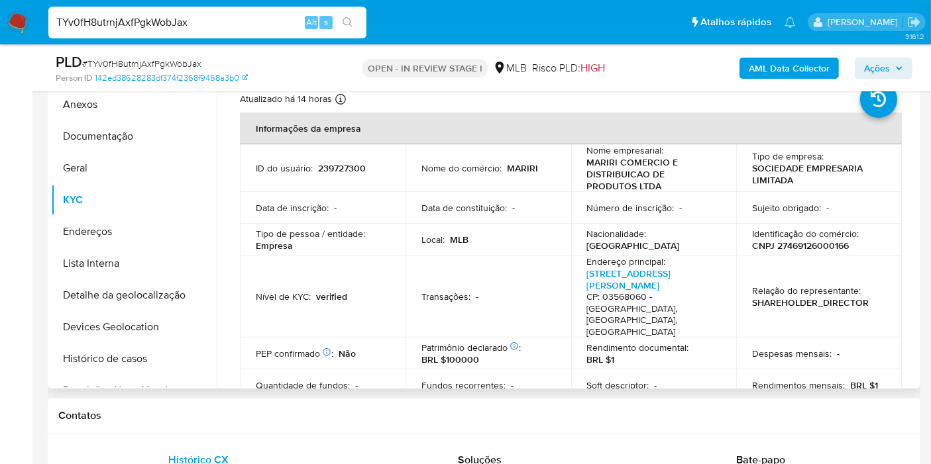
click at [800, 244] on p "CNPJ 27469126000166" at bounding box center [800, 246] width 97 height 12
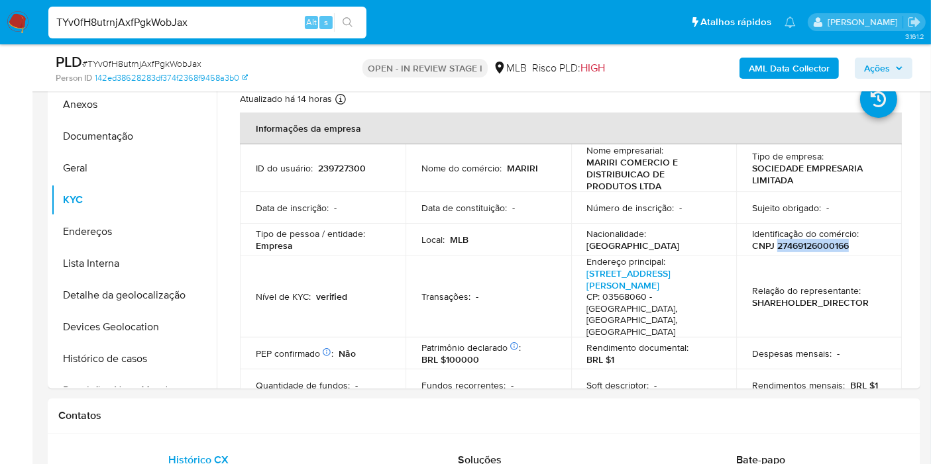
copy p "27469126000166"
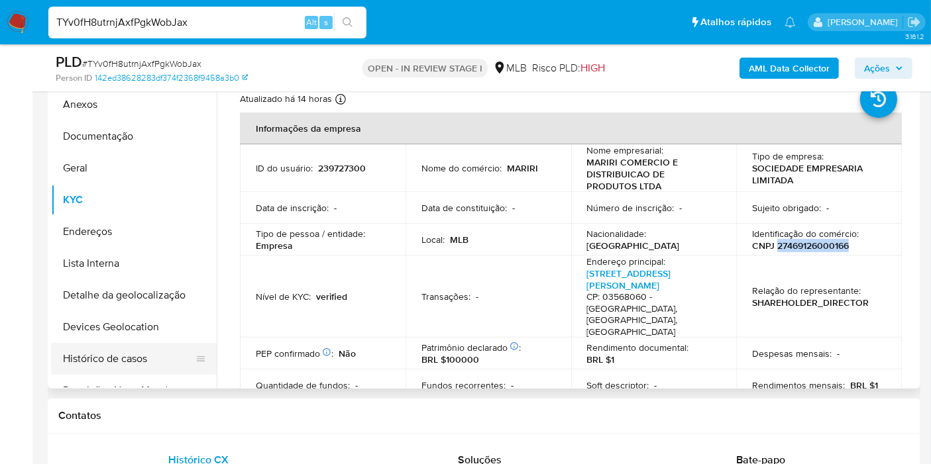
click at [134, 360] on button "Histórico de casos" at bounding box center [128, 359] width 155 height 32
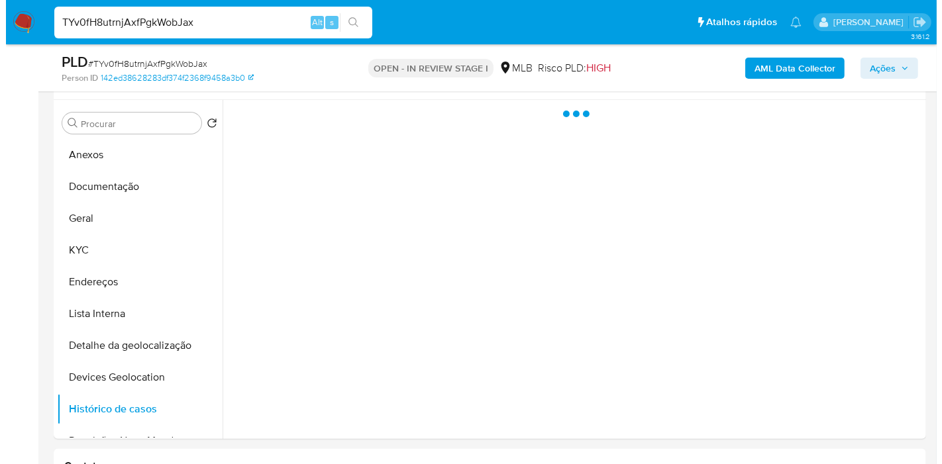
scroll to position [221, 0]
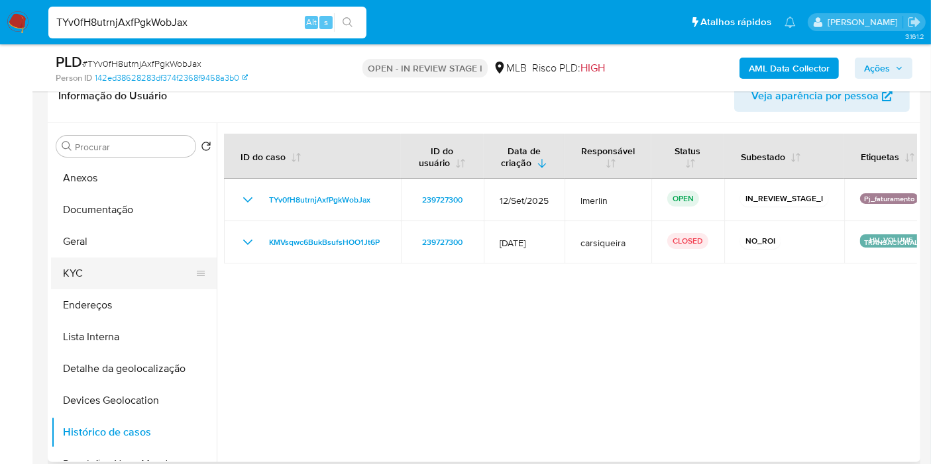
click at [147, 270] on button "KYC" at bounding box center [128, 274] width 155 height 32
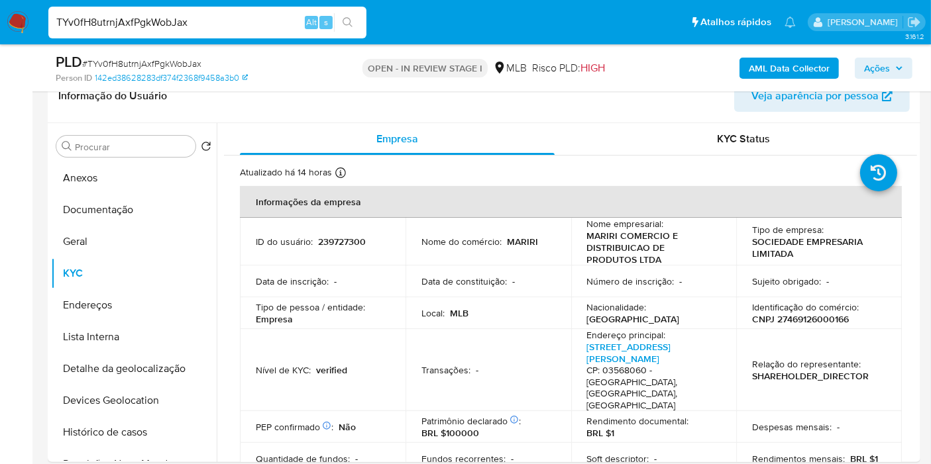
click at [795, 58] on b "AML Data Collector" at bounding box center [788, 68] width 81 height 21
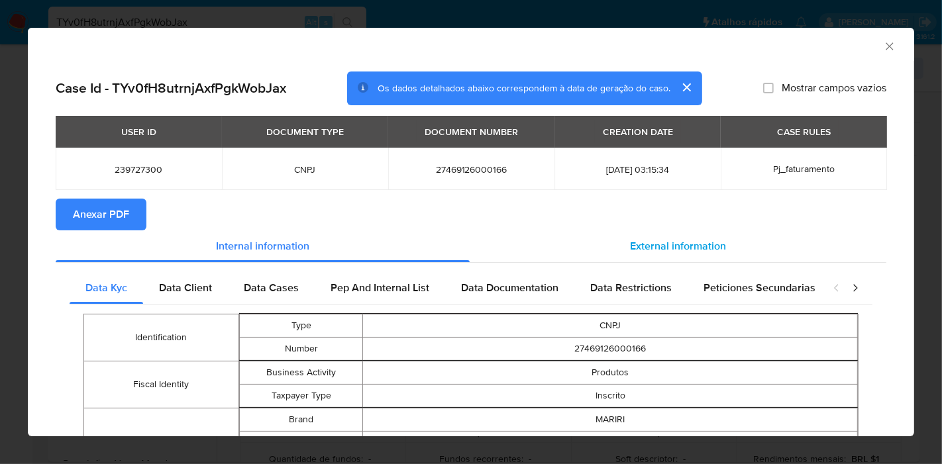
click at [695, 248] on span "External information" at bounding box center [678, 245] width 96 height 15
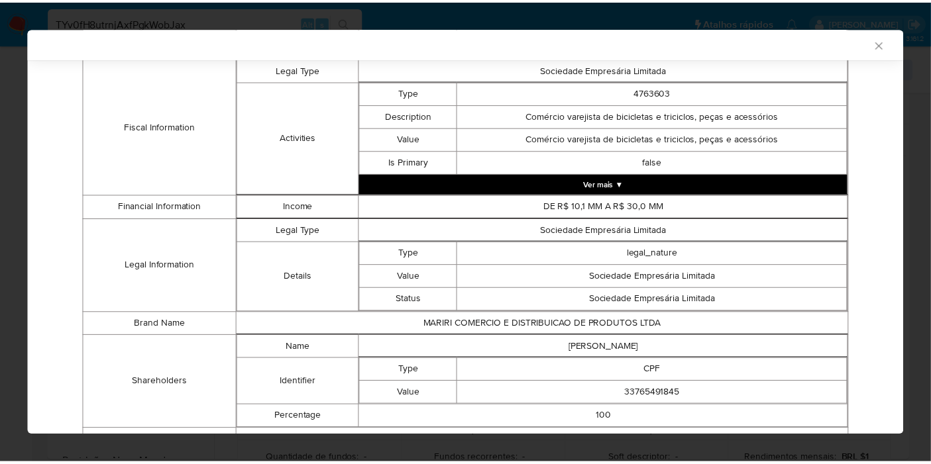
scroll to position [573, 0]
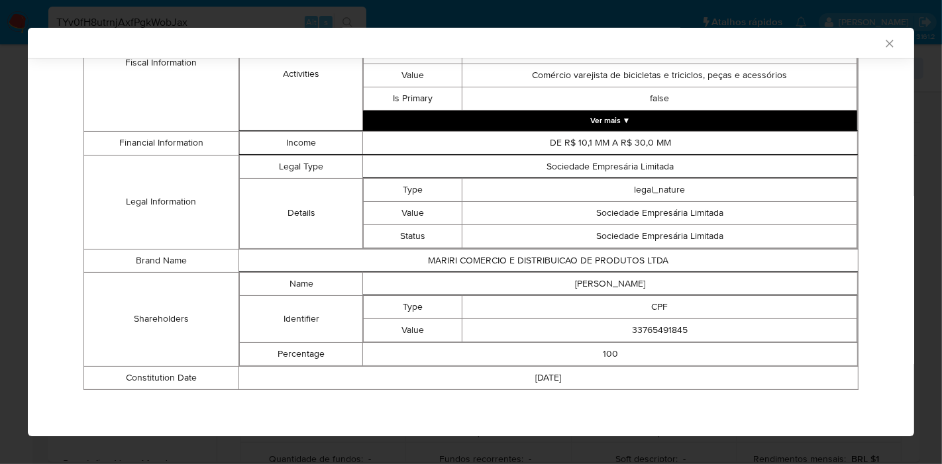
click at [621, 279] on td "RAFAEL PERES JUVENAL" at bounding box center [610, 283] width 495 height 23
copy td "RAFAEL PERES JUVENAL"
click at [656, 330] on td "33765491845" at bounding box center [659, 330] width 395 height 23
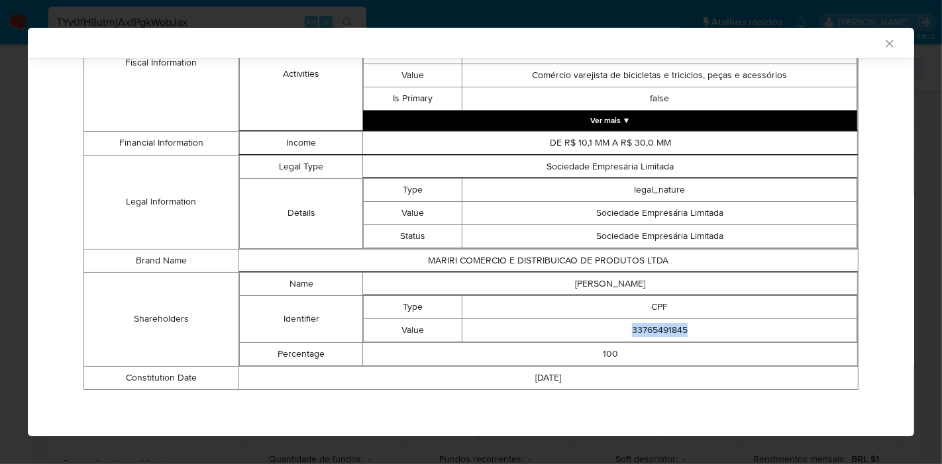
click at [656, 330] on td "33765491845" at bounding box center [659, 330] width 395 height 23
copy td "33765491845"
click at [883, 40] on icon "Fechar a janela" at bounding box center [889, 43] width 13 height 13
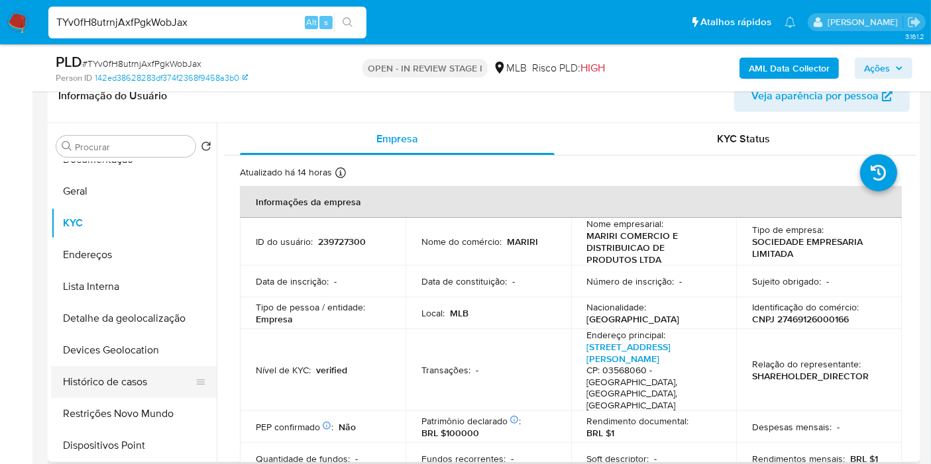
scroll to position [74, 0]
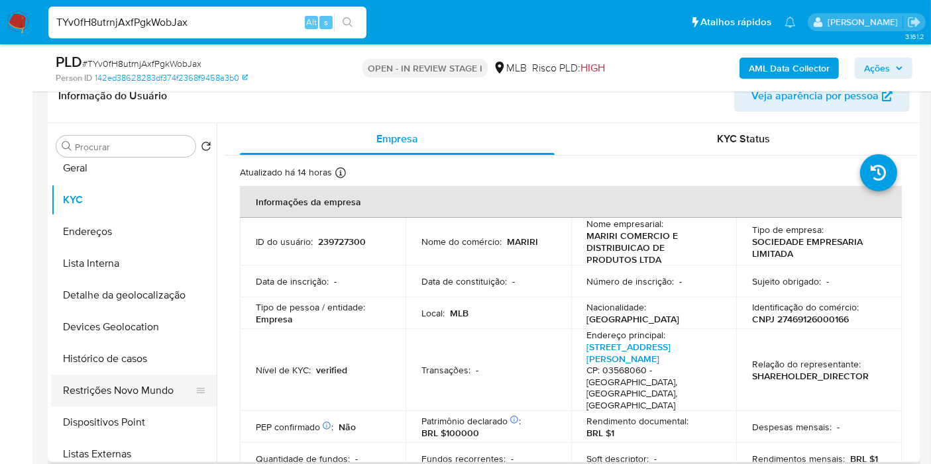
click at [140, 388] on button "Restrições Novo Mundo" at bounding box center [128, 391] width 155 height 32
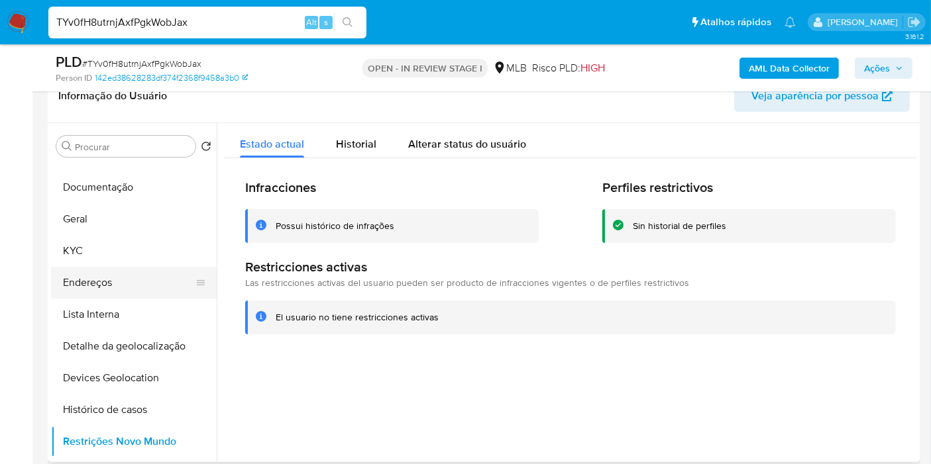
scroll to position [0, 0]
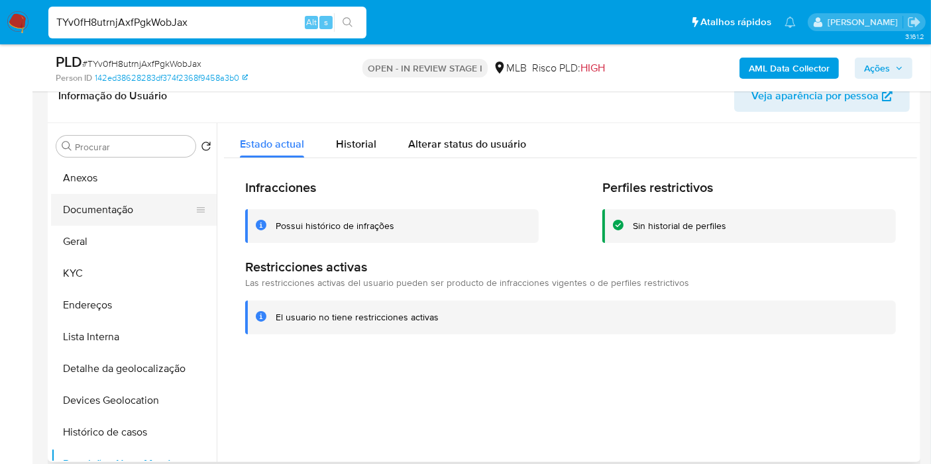
click at [146, 211] on button "Documentação" at bounding box center [128, 210] width 155 height 32
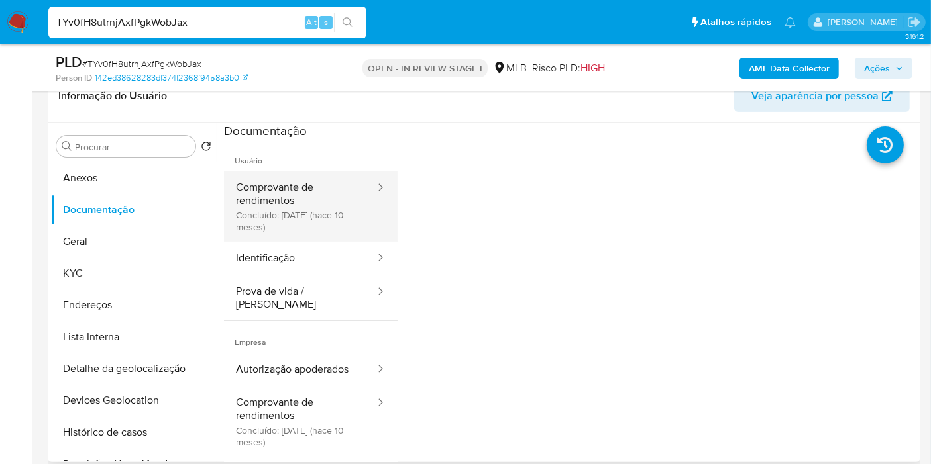
click at [289, 215] on button "Comprovante de rendimentos Concluído: 10/12/2024 (hace 10 meses)" at bounding box center [300, 207] width 152 height 70
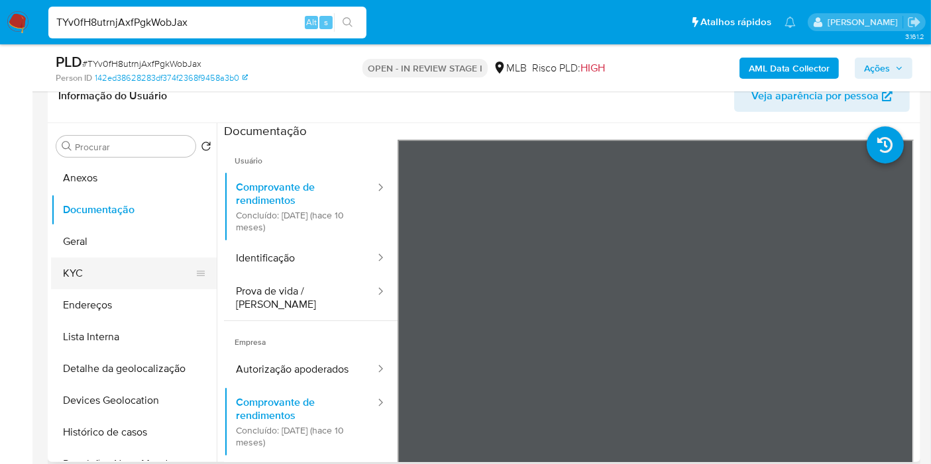
click at [128, 272] on button "KYC" at bounding box center [128, 274] width 155 height 32
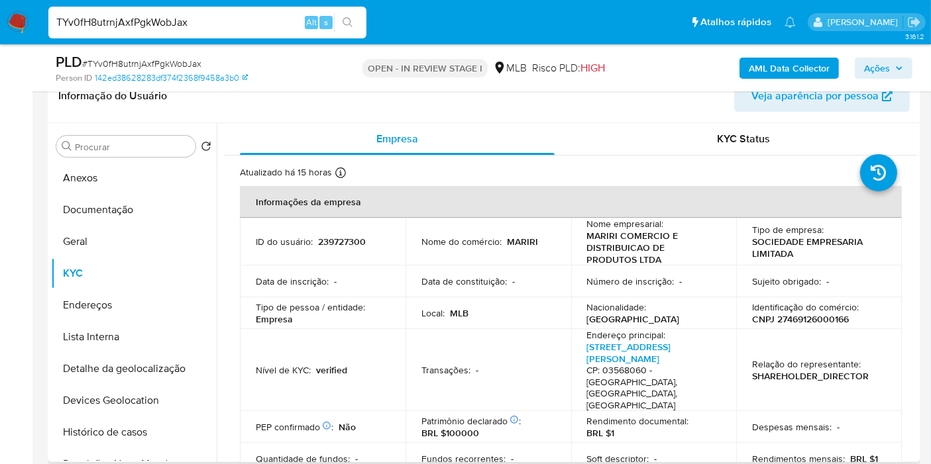
click at [333, 241] on p "239727300" at bounding box center [342, 242] width 48 height 12
copy p "239727300"
click at [140, 248] on button "Geral" at bounding box center [128, 242] width 155 height 32
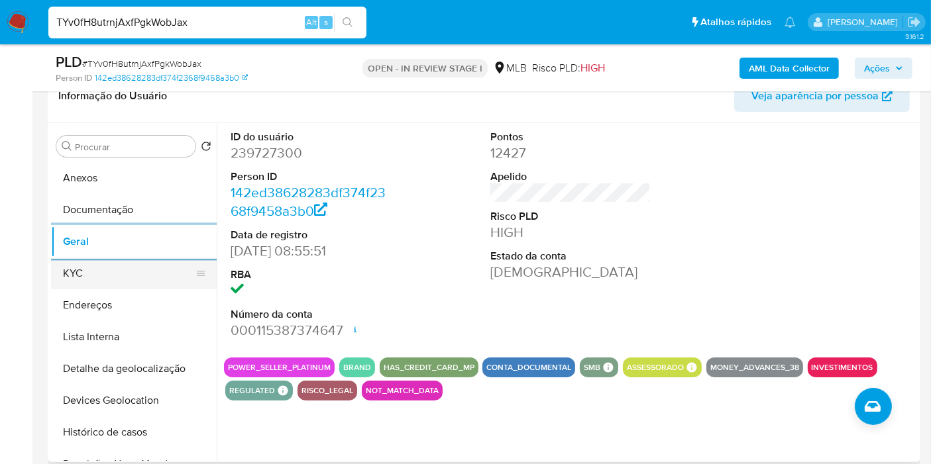
click at [79, 281] on button "KYC" at bounding box center [128, 274] width 155 height 32
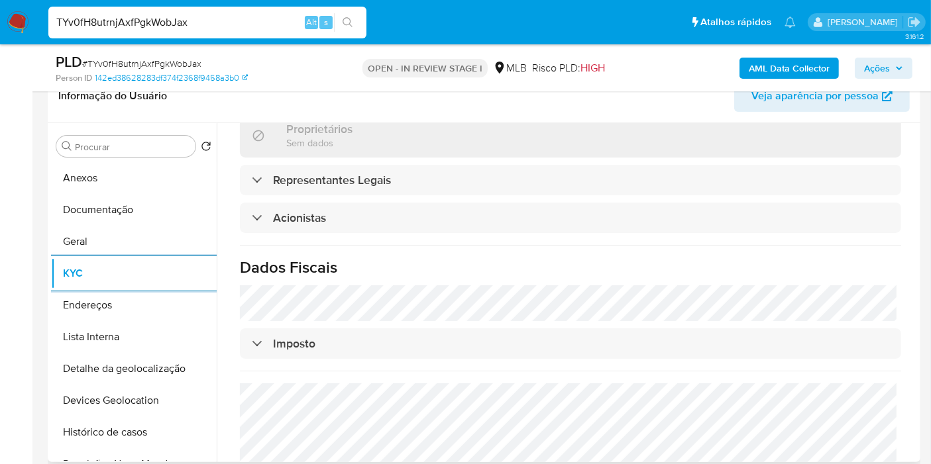
scroll to position [827, 0]
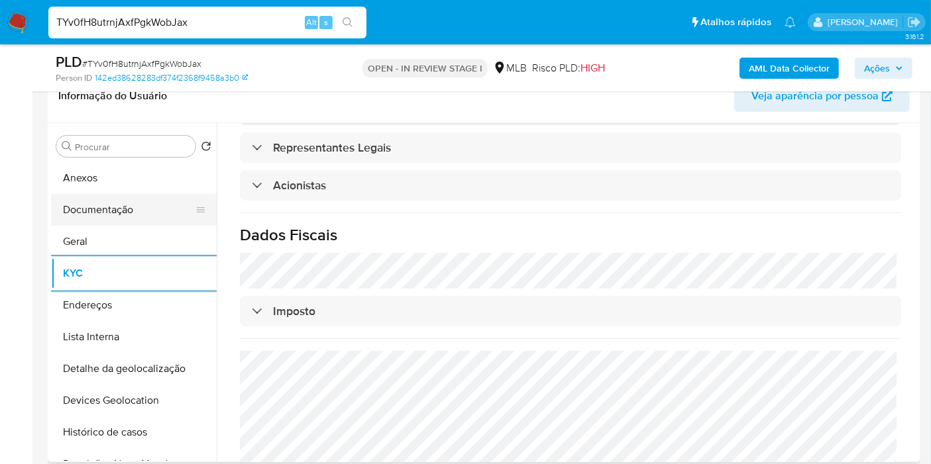
click at [138, 209] on button "Documentação" at bounding box center [128, 210] width 155 height 32
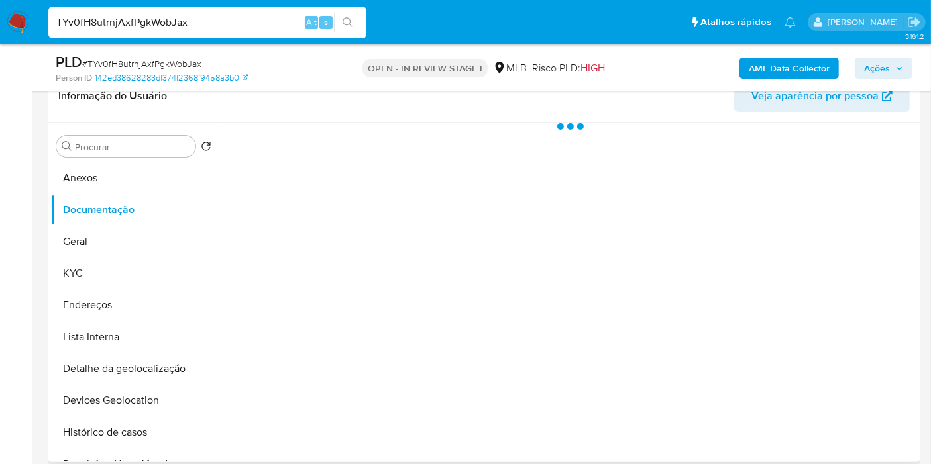
scroll to position [0, 0]
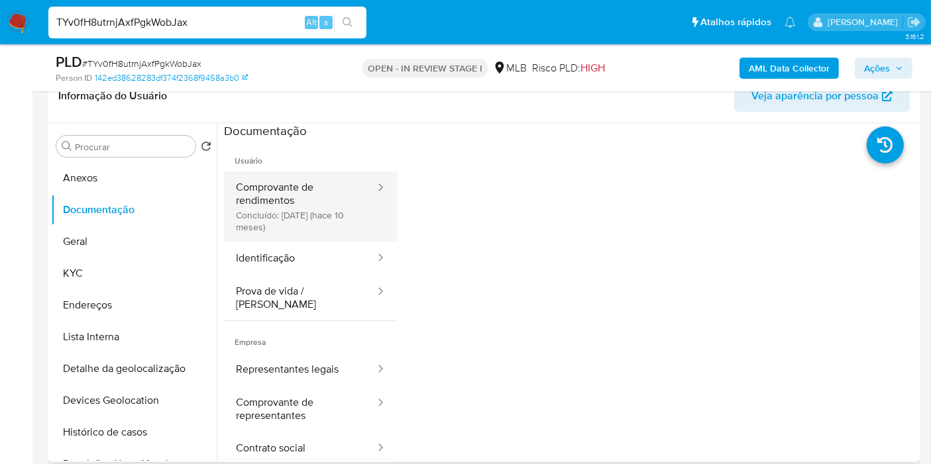
click at [321, 215] on button "Comprovante de rendimentos Concluído: 10/12/2024 (hace 10 meses)" at bounding box center [300, 207] width 152 height 70
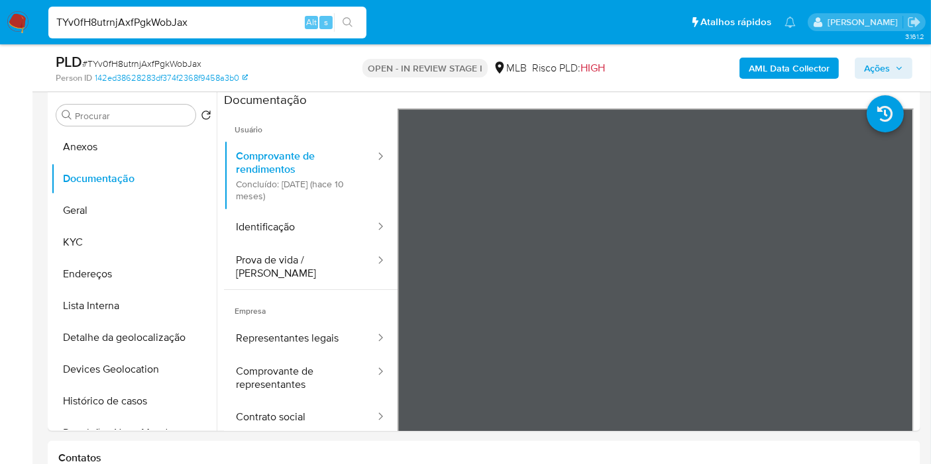
scroll to position [257, 0]
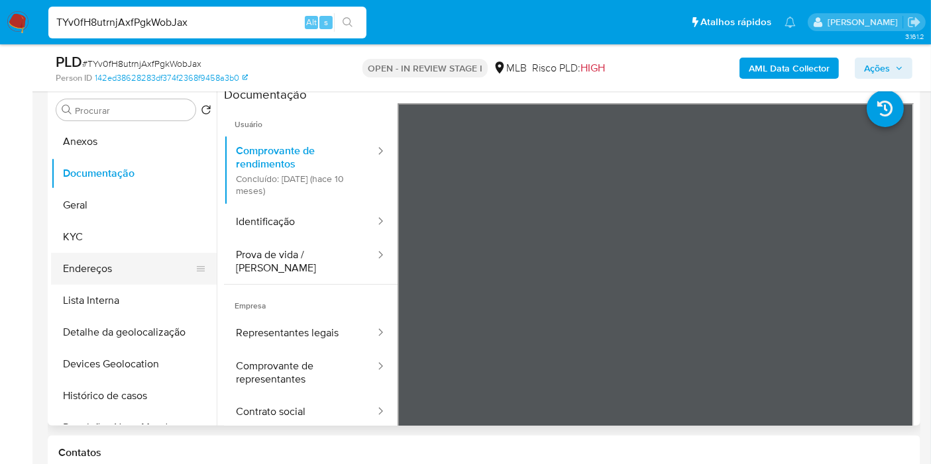
click at [170, 257] on button "Endereços" at bounding box center [128, 269] width 155 height 32
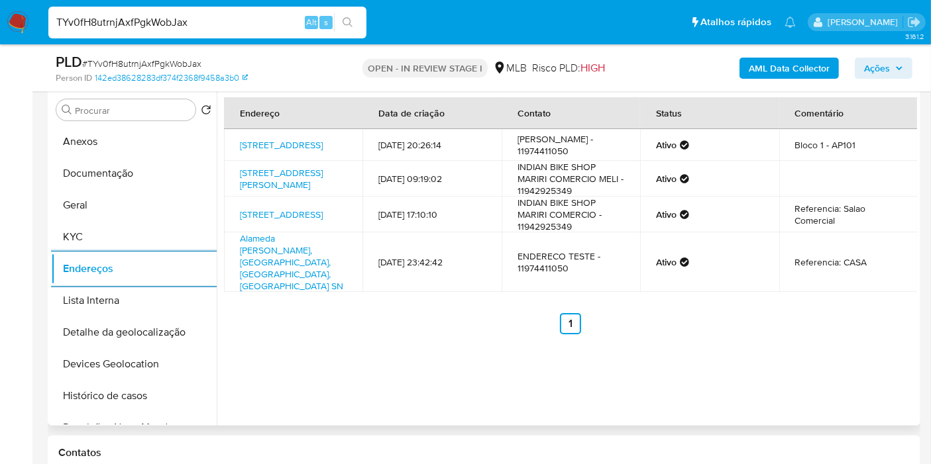
drag, startPoint x: 146, startPoint y: 328, endPoint x: 297, endPoint y: 315, distance: 151.6
click at [146, 328] on button "Detalhe da geolocalização" at bounding box center [134, 333] width 166 height 32
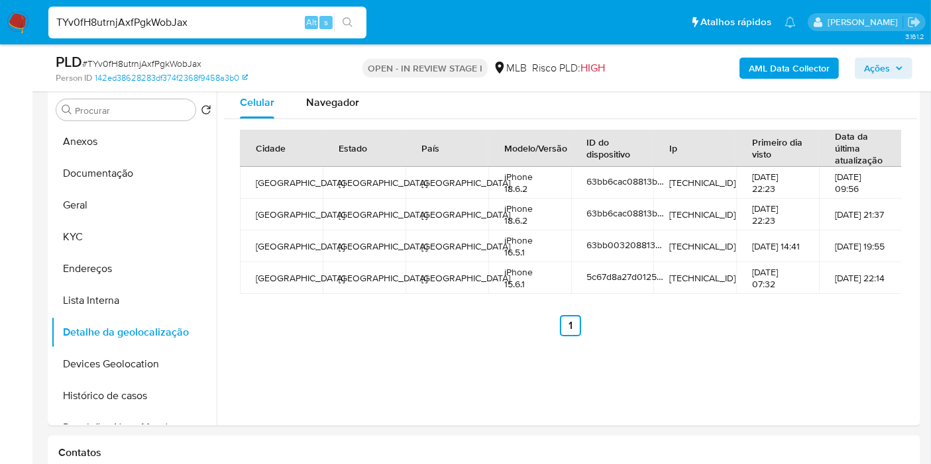
scroll to position [231, 0]
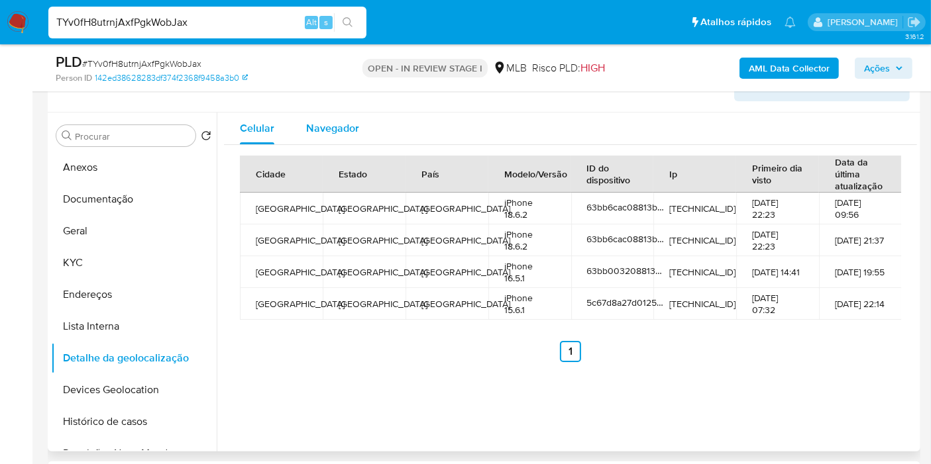
click at [327, 133] on span "Navegador" at bounding box center [332, 128] width 53 height 15
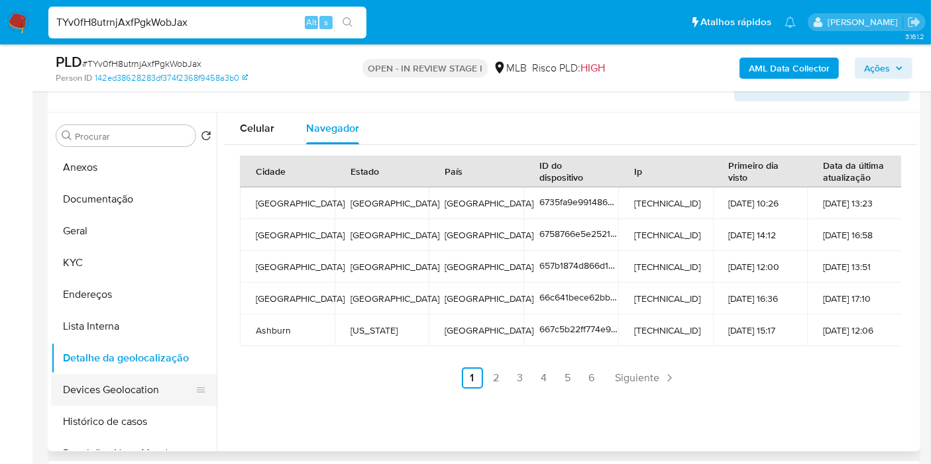
click at [140, 377] on button "Devices Geolocation" at bounding box center [128, 390] width 155 height 32
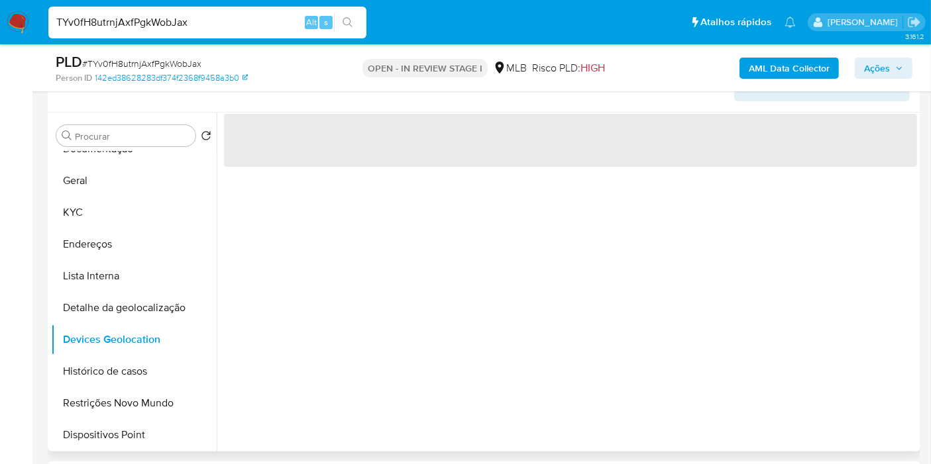
scroll to position [74, 0]
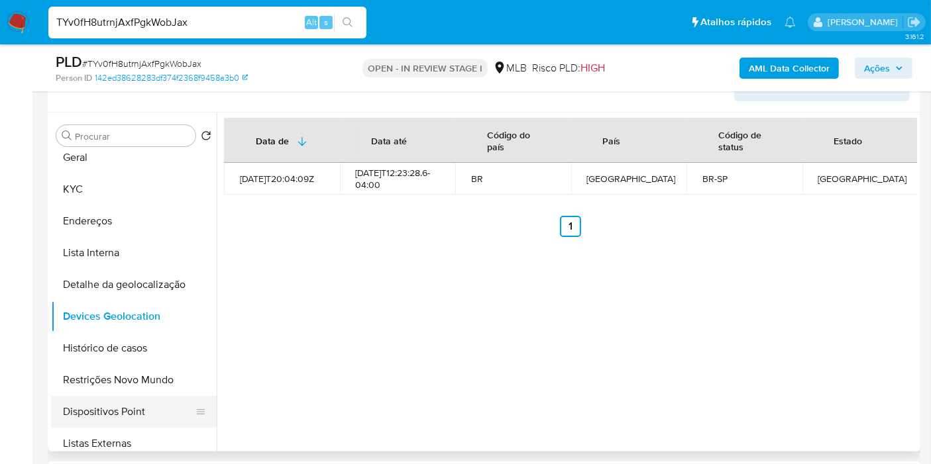
click at [126, 396] on button "Dispositivos Point" at bounding box center [128, 412] width 155 height 32
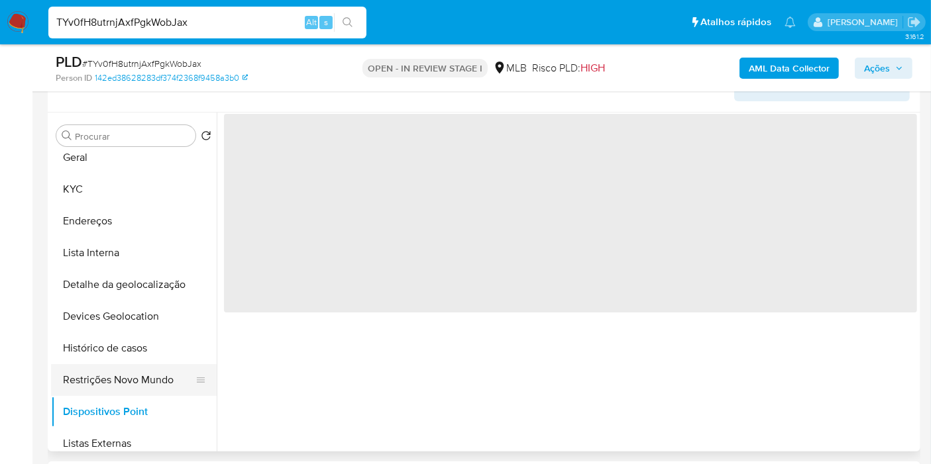
click at [126, 376] on button "Restrições Novo Mundo" at bounding box center [128, 380] width 155 height 32
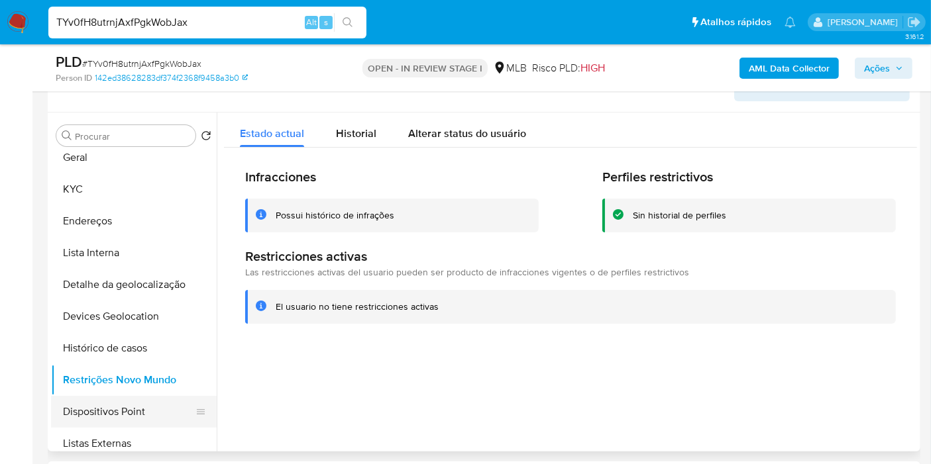
click at [87, 415] on button "Dispositivos Point" at bounding box center [128, 412] width 155 height 32
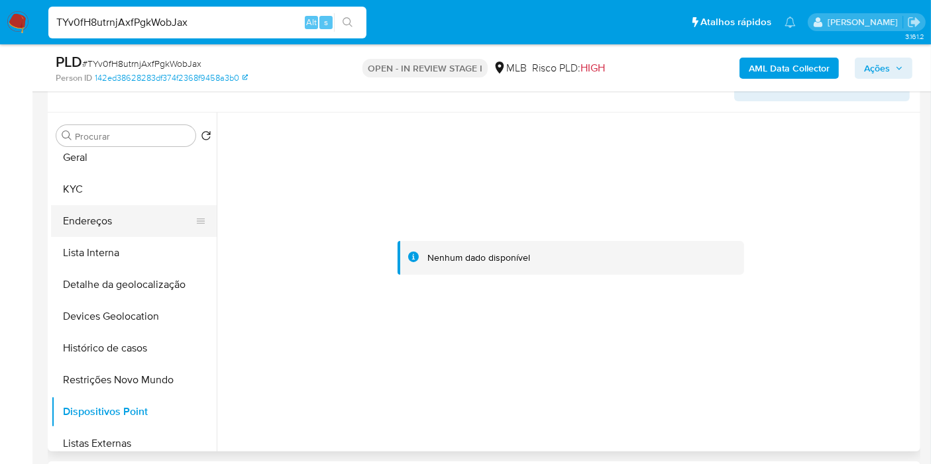
click at [132, 210] on button "Endereços" at bounding box center [128, 221] width 155 height 32
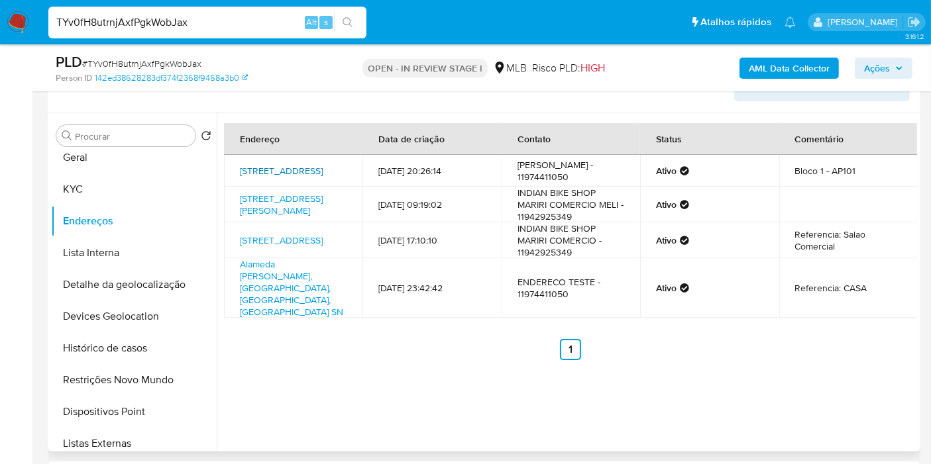
drag, startPoint x: 297, startPoint y: 166, endPoint x: 289, endPoint y: 164, distance: 7.8
click at [289, 164] on link "Avenida Melchert 37, São Paulo, São Paulo, 03508000, Brasil 37" at bounding box center [281, 170] width 83 height 13
click at [144, 181] on button "KYC" at bounding box center [128, 190] width 155 height 32
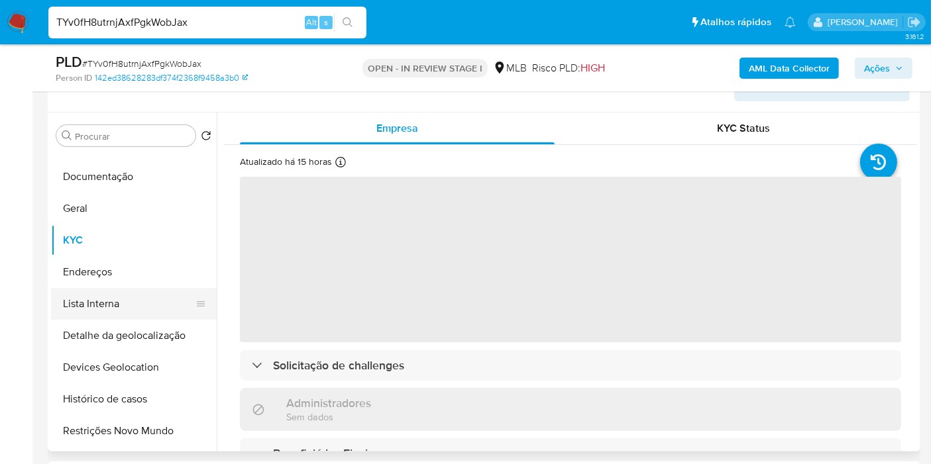
scroll to position [0, 0]
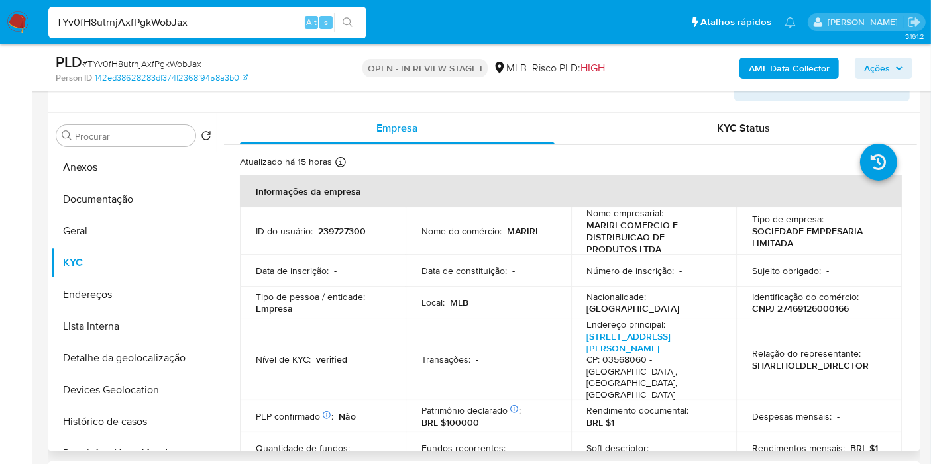
click at [817, 307] on p "CNPJ 27469126000166" at bounding box center [800, 309] width 97 height 12
copy p "27469126000166"
click at [138, 411] on button "Histórico de casos" at bounding box center [128, 422] width 155 height 32
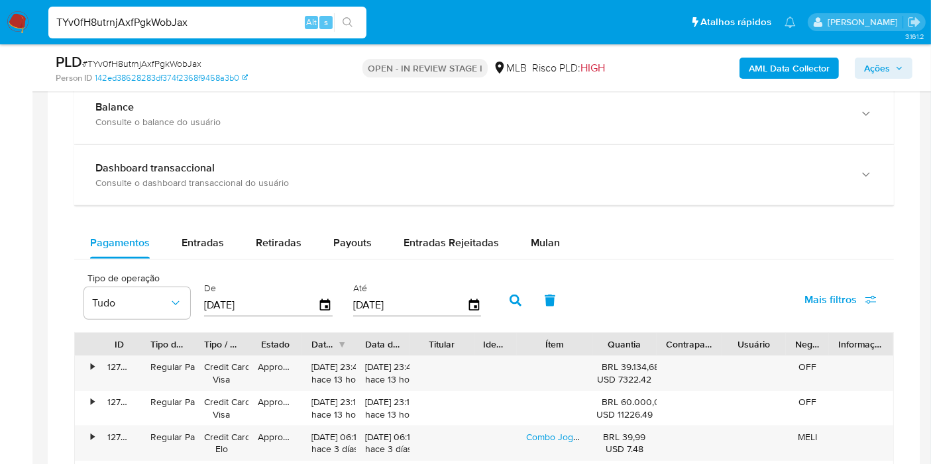
scroll to position [1041, 0]
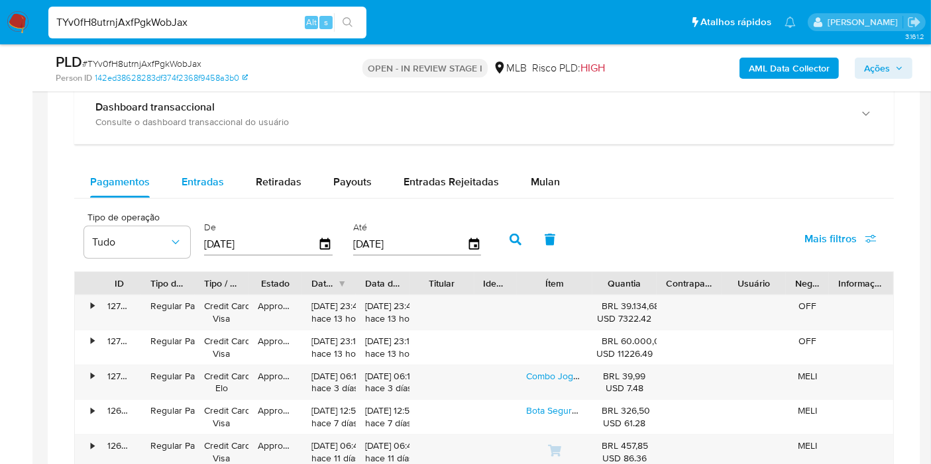
click at [189, 166] on div "Entradas" at bounding box center [202, 182] width 42 height 32
select select "10"
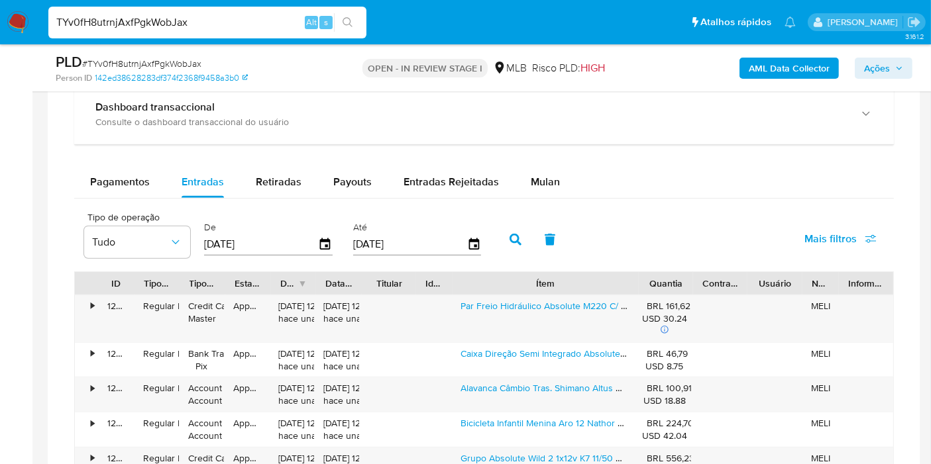
drag, startPoint x: 595, startPoint y: 270, endPoint x: 706, endPoint y: 267, distance: 110.7
click at [706, 267] on div "Tipo de operação Tudo De 02/07/2025 Até 29/09/2025 Mais filtros ID Tipo de oper…" at bounding box center [483, 464] width 819 height 519
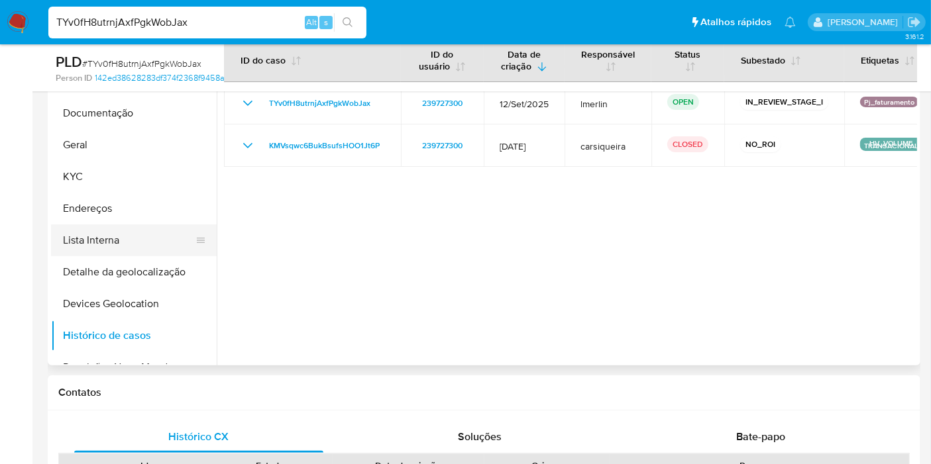
scroll to position [231, 0]
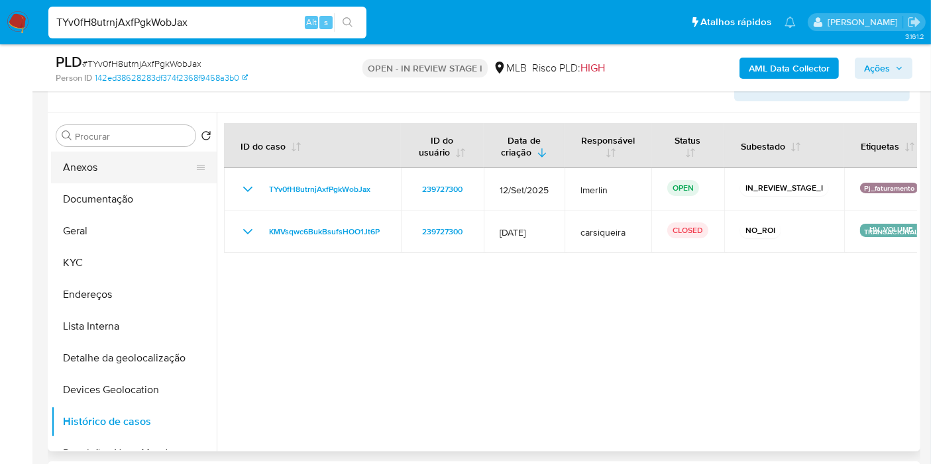
click at [147, 165] on button "Anexos" at bounding box center [128, 168] width 155 height 32
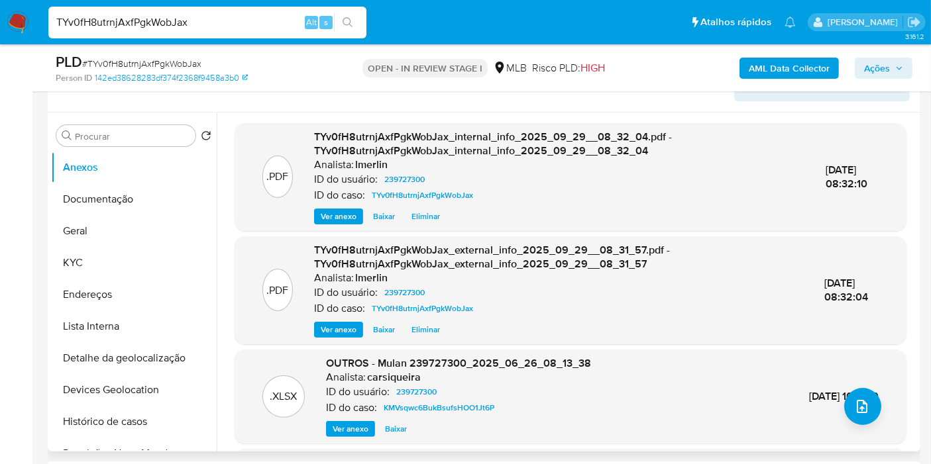
scroll to position [140, 0]
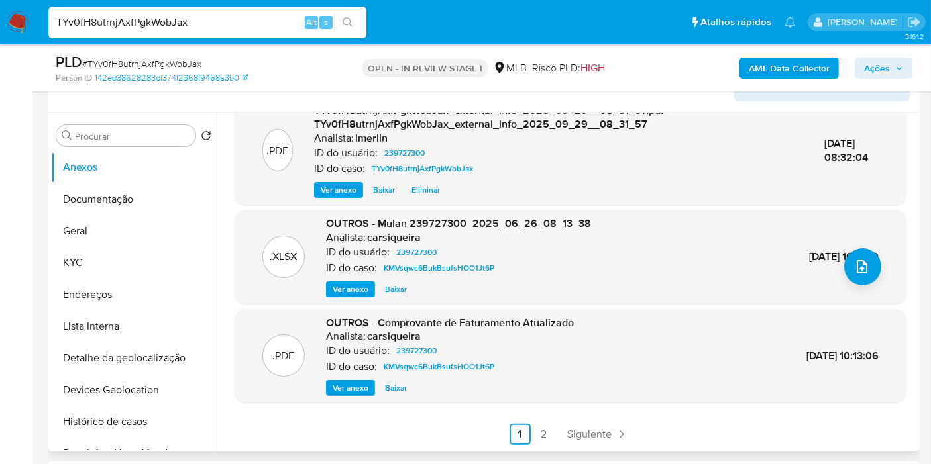
click at [679, 424] on ul "Anterior 1 2 Siguiente" at bounding box center [570, 434] width 672 height 21
click at [380, 416] on div ".PDF TYv0fH8utrnjAxfPgkWobJax_internal_info_2025_09_29__08_32_04.pdf - TYv0fH8u…" at bounding box center [570, 214] width 672 height 462
click at [382, 436] on ul "Anterior 1 2 Siguiente" at bounding box center [570, 434] width 672 height 21
click at [384, 436] on ul "Anterior 1 2 Siguiente" at bounding box center [570, 434] width 672 height 21
click at [545, 436] on link "2" at bounding box center [543, 434] width 21 height 21
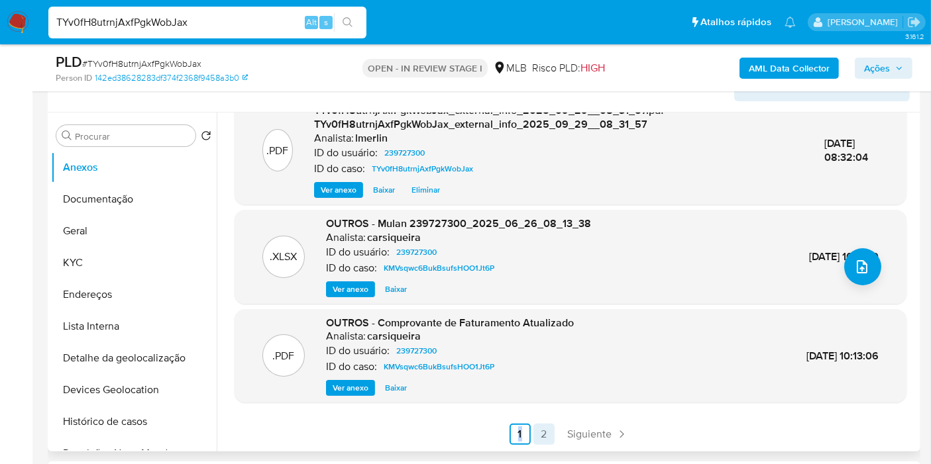
scroll to position [0, 0]
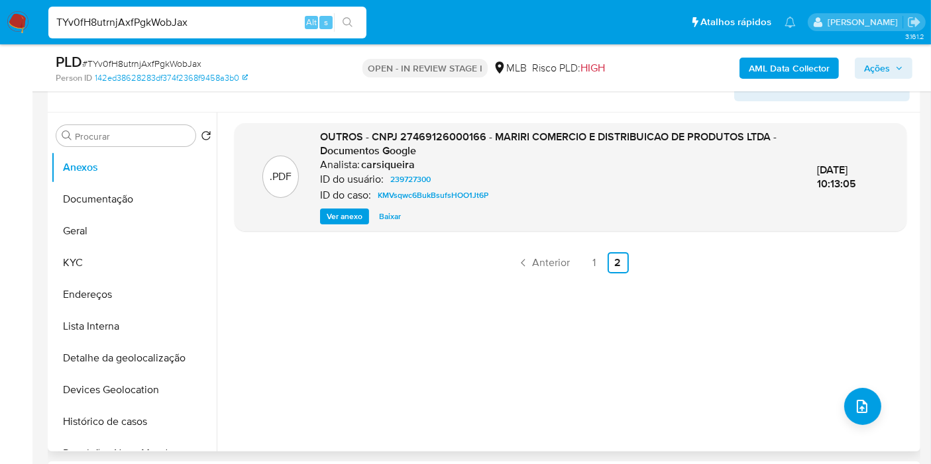
click at [334, 213] on span "Ver anexo" at bounding box center [345, 216] width 36 height 13
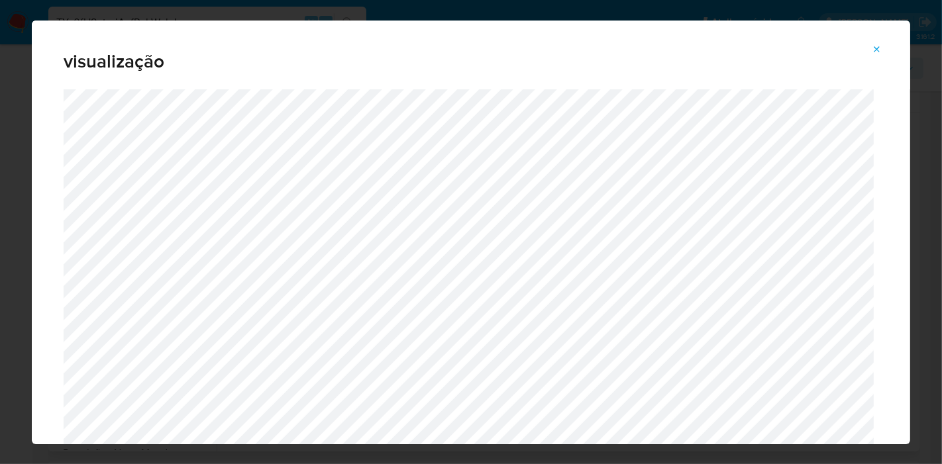
click at [884, 49] on button "Attachment preview" at bounding box center [876, 49] width 29 height 21
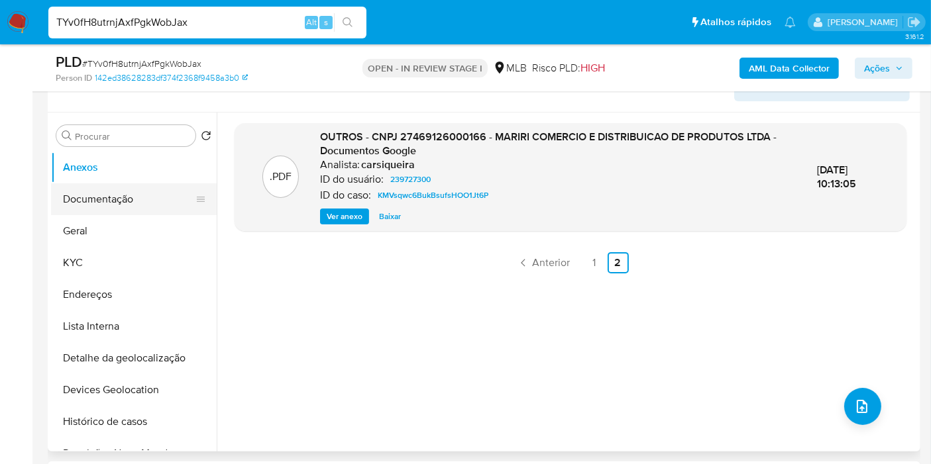
click at [139, 199] on button "Documentação" at bounding box center [128, 199] width 155 height 32
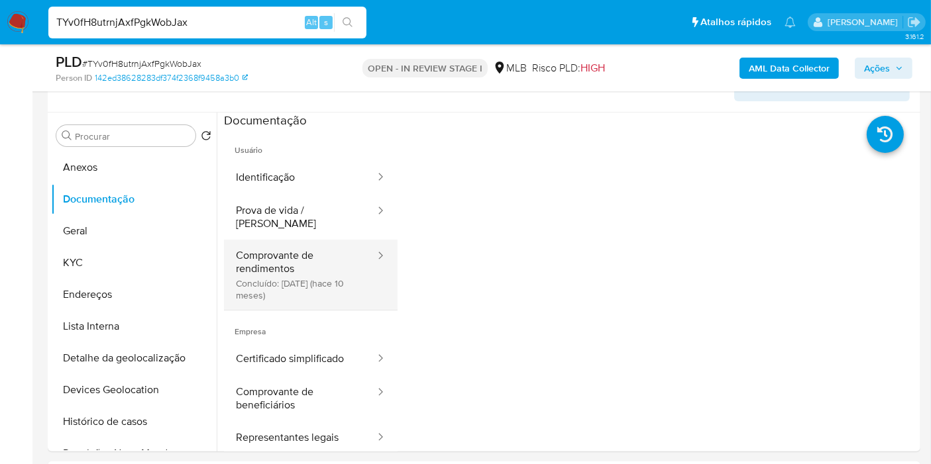
click at [324, 267] on button "Comprovante de rendimentos Concluído: 10/12/2024 (hace 10 meses)" at bounding box center [300, 275] width 152 height 70
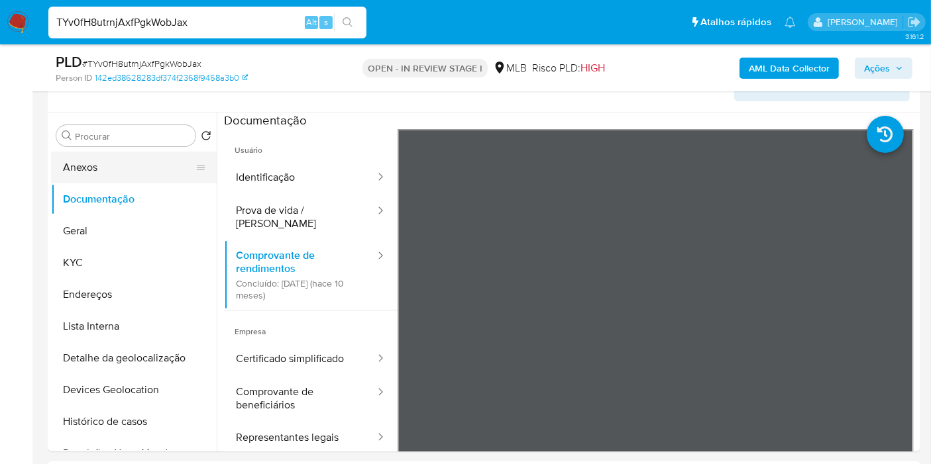
click at [117, 164] on button "Anexos" at bounding box center [128, 168] width 155 height 32
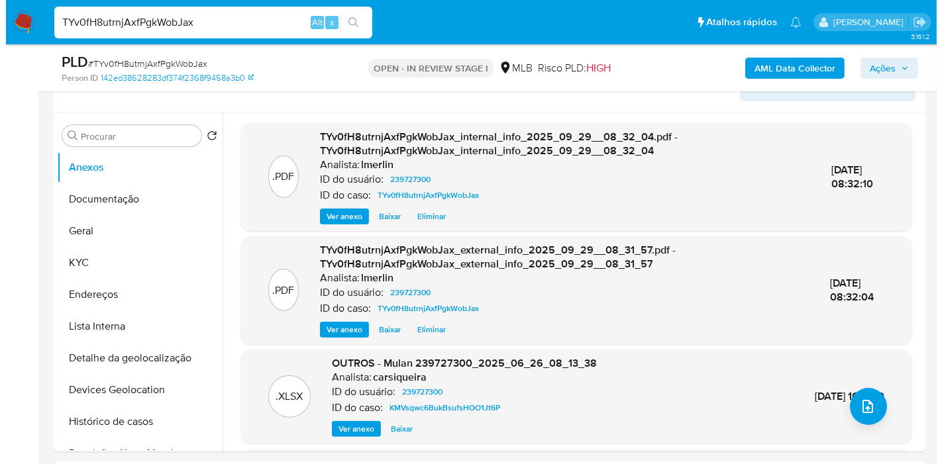
scroll to position [140, 0]
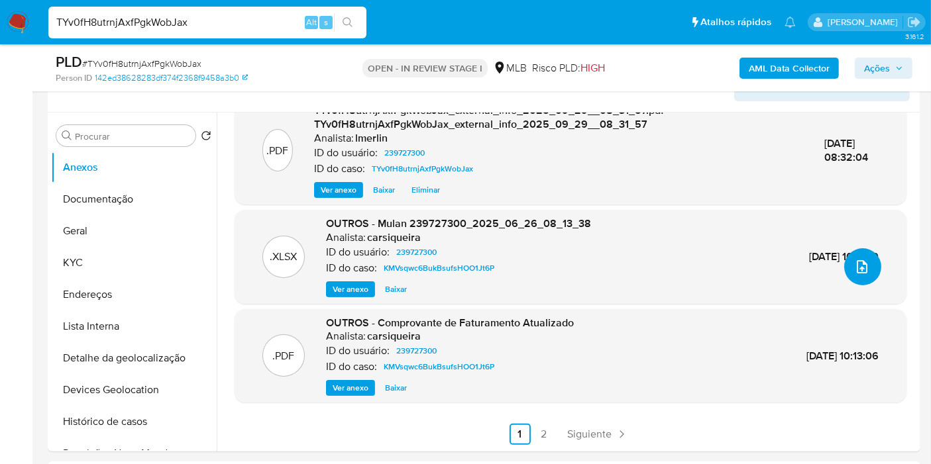
click at [854, 267] on span "upload-file" at bounding box center [862, 267] width 16 height 16
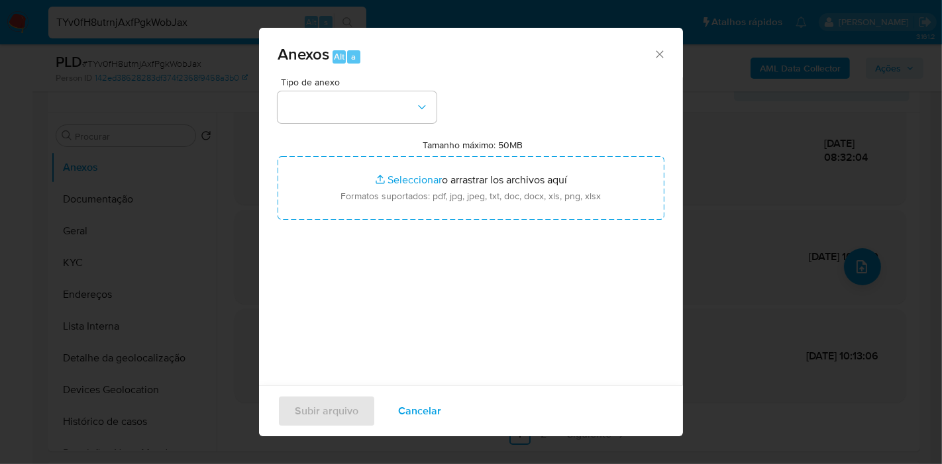
click at [350, 83] on span "Tipo de anexo" at bounding box center [360, 81] width 159 height 9
click at [348, 93] on button "button" at bounding box center [357, 107] width 159 height 32
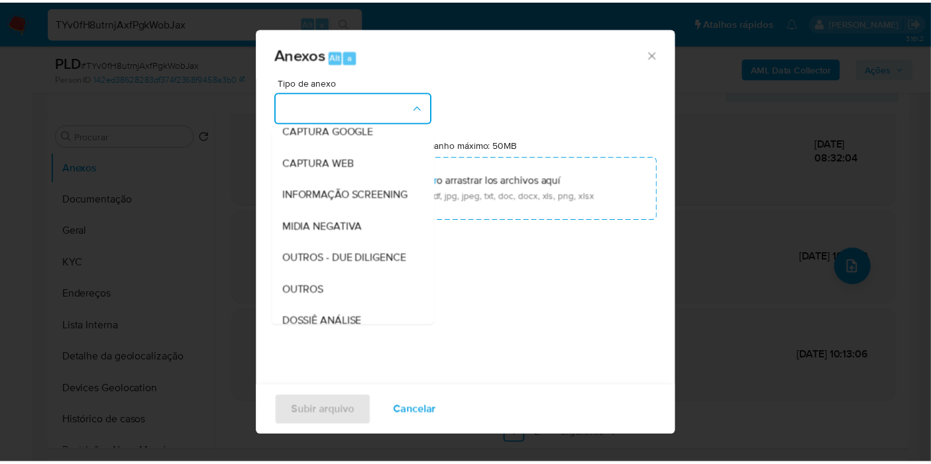
scroll to position [147, 0]
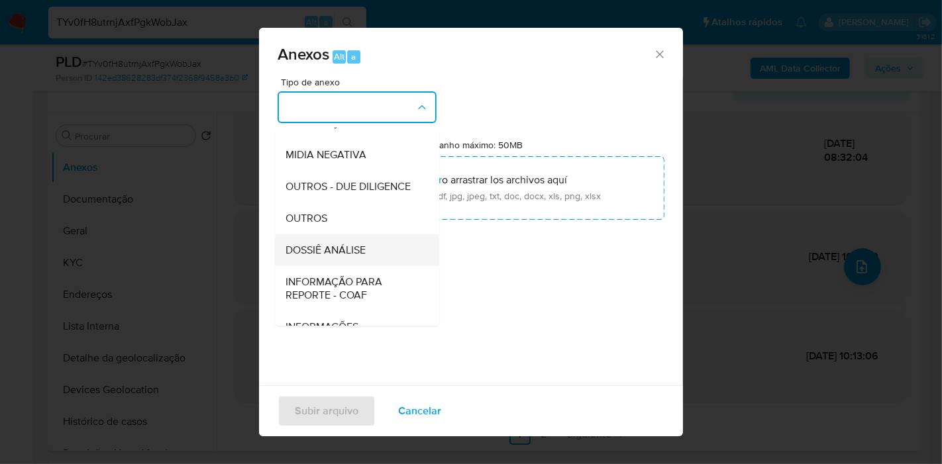
click at [358, 257] on span "DOSSIÊ ANÁLISE" at bounding box center [325, 250] width 80 height 13
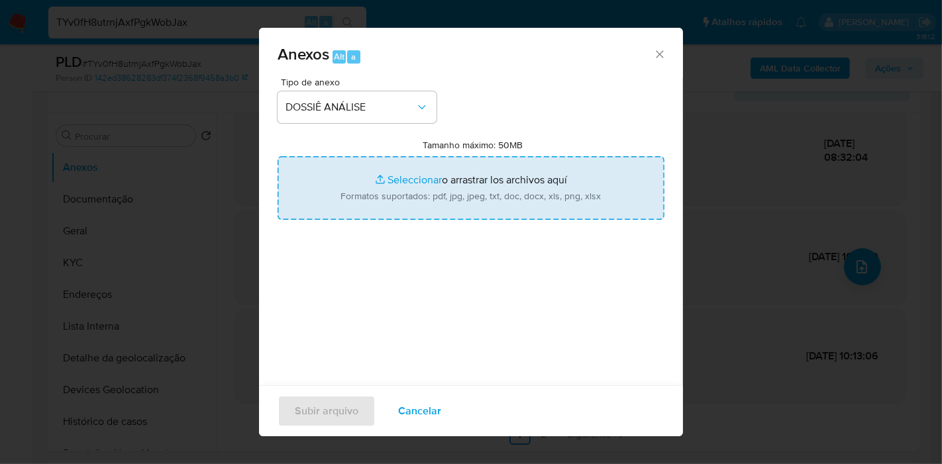
click at [397, 203] on input "Tamanho máximo: 50MB Seleccionar archivos" at bounding box center [471, 188] width 387 height 64
type input "C:\fakepath\SAR - XXX - CNPJ 27469126000166 - MARIRI COMERCIO E DISTRIBUICAO DE…"
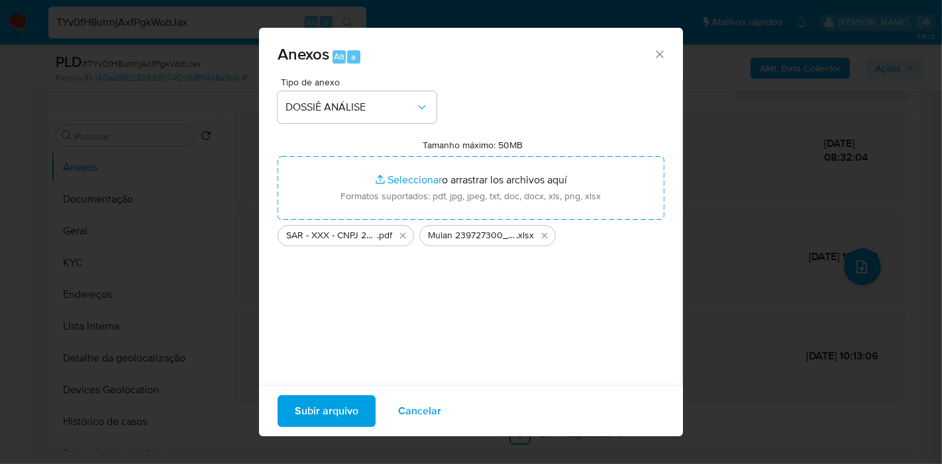
click at [325, 405] on span "Subir arquivo" at bounding box center [327, 411] width 64 height 29
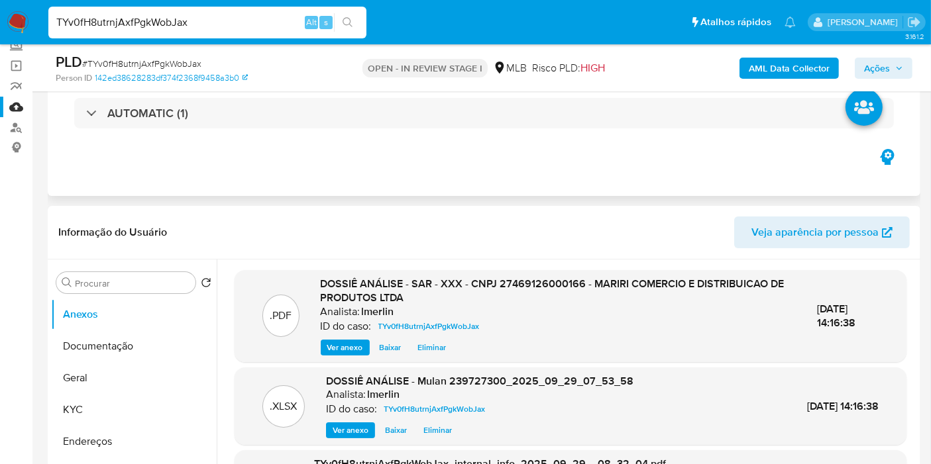
scroll to position [11, 0]
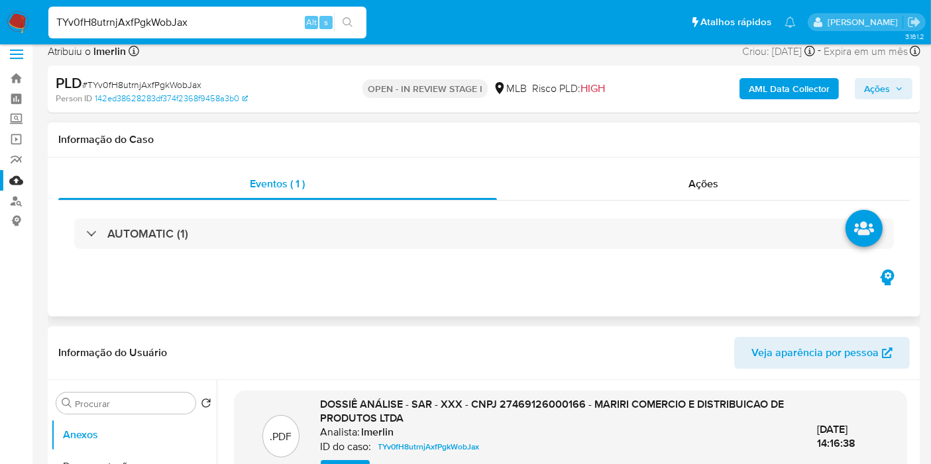
click at [746, 146] on h1 "Informação do Caso" at bounding box center [483, 139] width 851 height 13
drag, startPoint x: 749, startPoint y: 170, endPoint x: 797, endPoint y: 156, distance: 50.3
click at [749, 172] on div "Ações" at bounding box center [703, 184] width 413 height 32
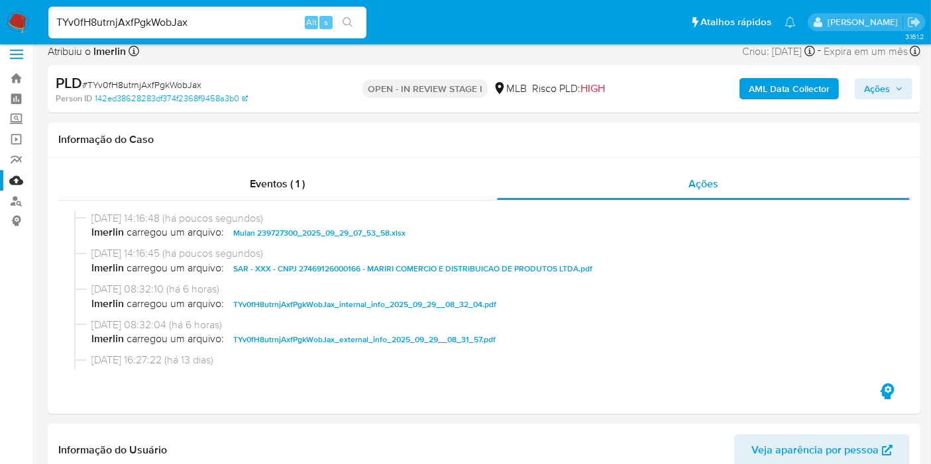
click at [898, 90] on icon "button" at bounding box center [899, 89] width 8 height 8
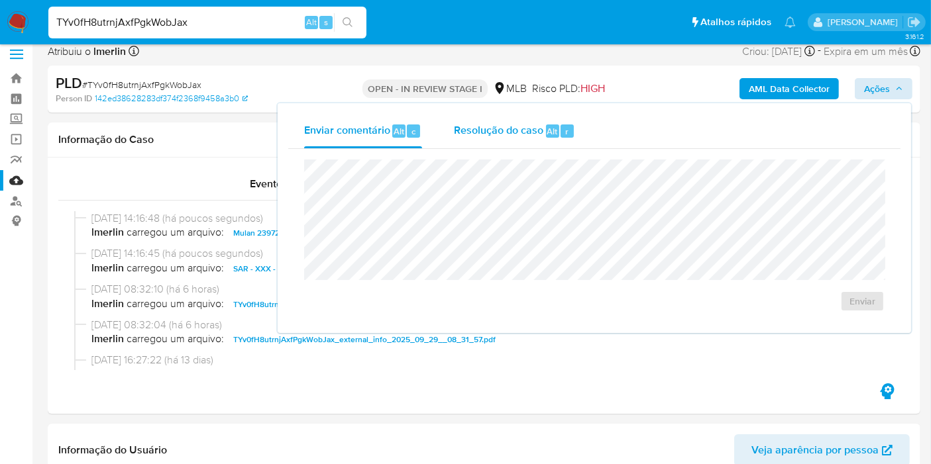
click at [507, 146] on div "Resolução do caso Alt r" at bounding box center [514, 131] width 121 height 34
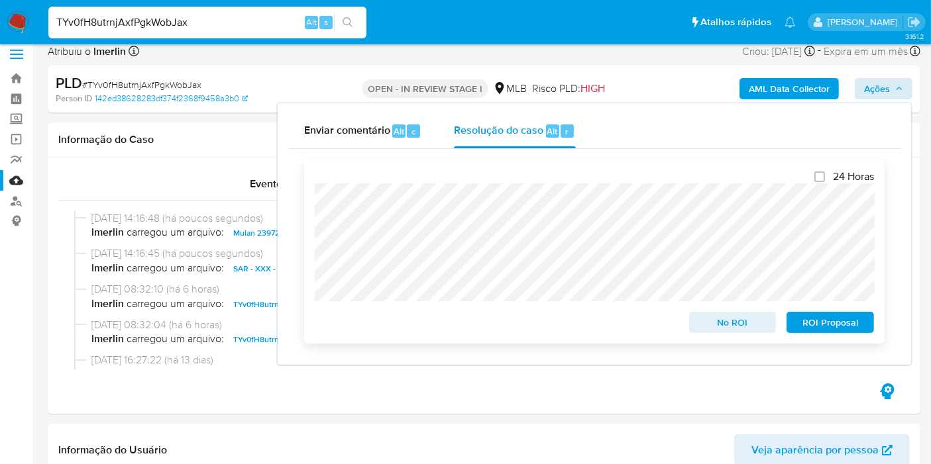
click at [837, 330] on span "ROI Proposal" at bounding box center [829, 322] width 69 height 19
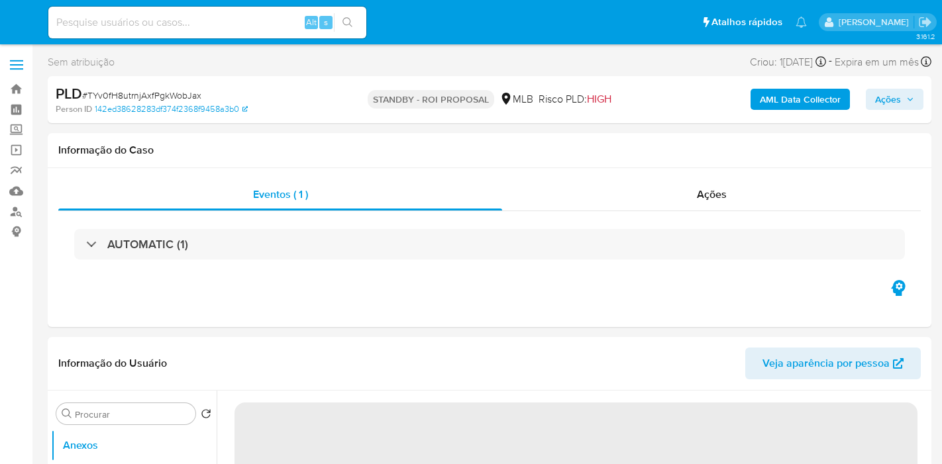
select select "10"
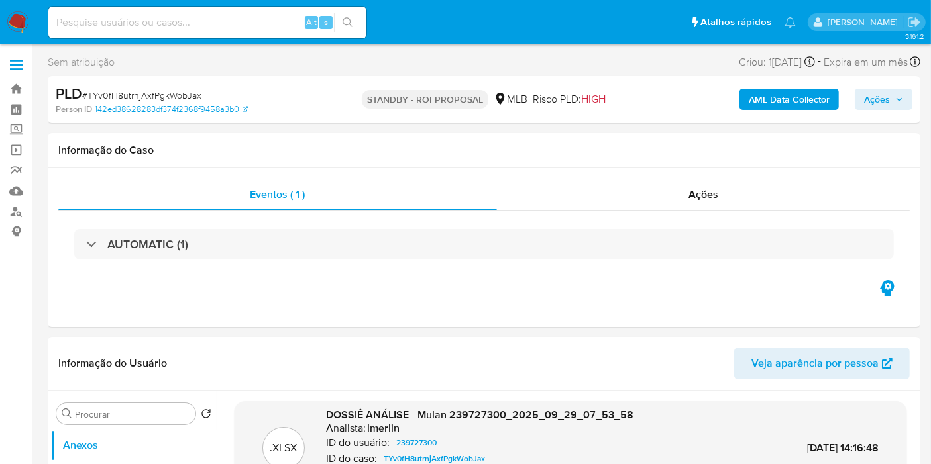
drag, startPoint x: 452, startPoint y: 134, endPoint x: 467, endPoint y: 114, distance: 25.6
click at [456, 134] on div "Informação do Caso" at bounding box center [484, 150] width 872 height 35
click at [200, 26] on input at bounding box center [207, 22] width 318 height 17
paste input "Iik7bgsHB8ciRvpDSKsjJKPD"
type input "Iik7bgsHB8ciRvpDSKsjJKPD"
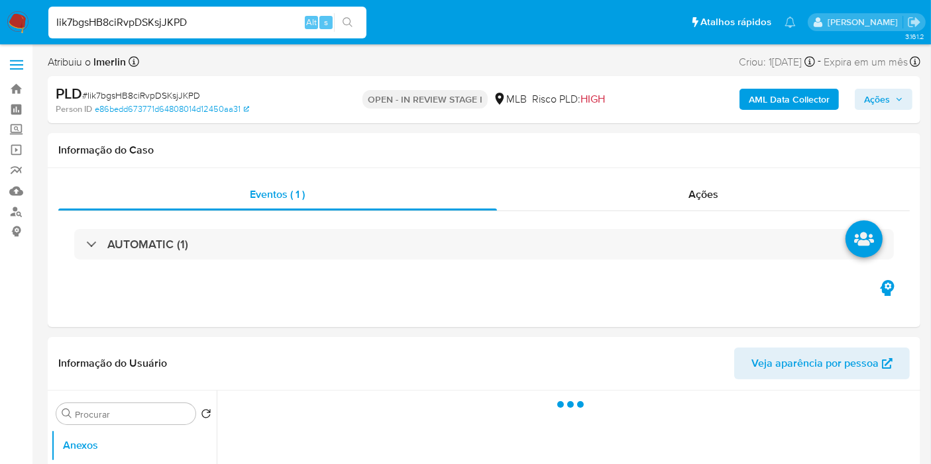
select select "10"
